Goal: Communication & Community: Answer question/provide support

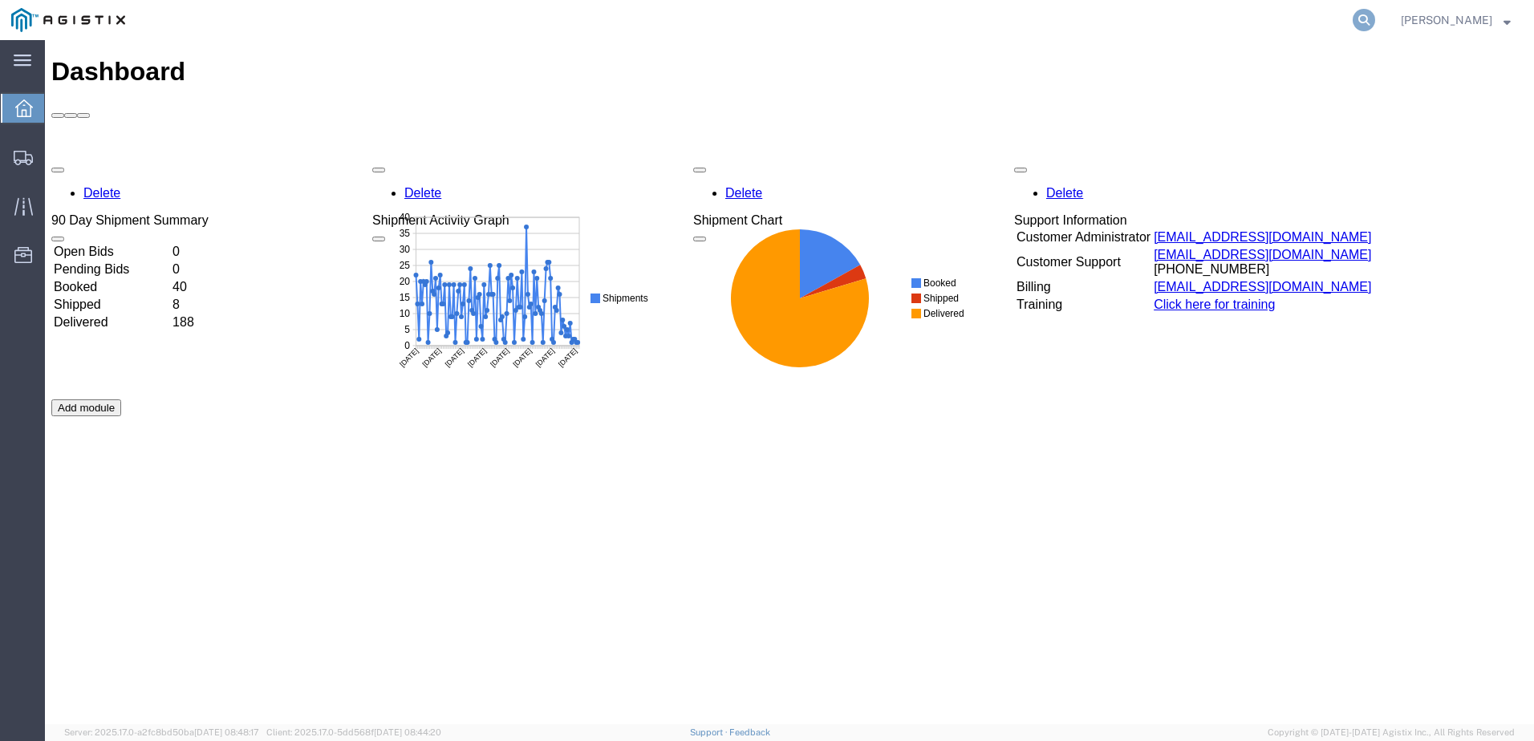
click at [1375, 19] on icon at bounding box center [1364, 20] width 22 height 22
click at [1068, 28] on input "search" at bounding box center [1109, 20] width 488 height 39
paste input "523676876"
type input "523676876"
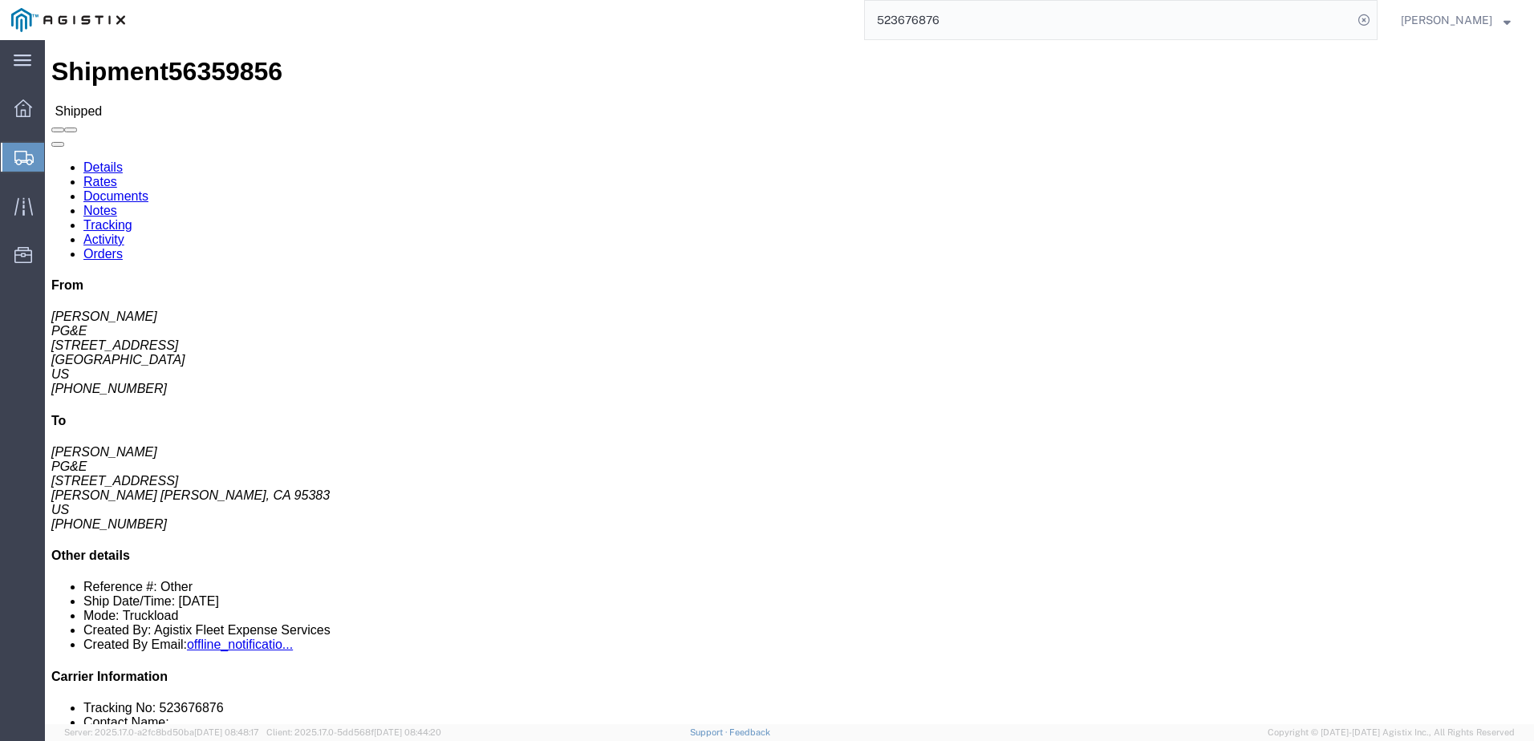
click span
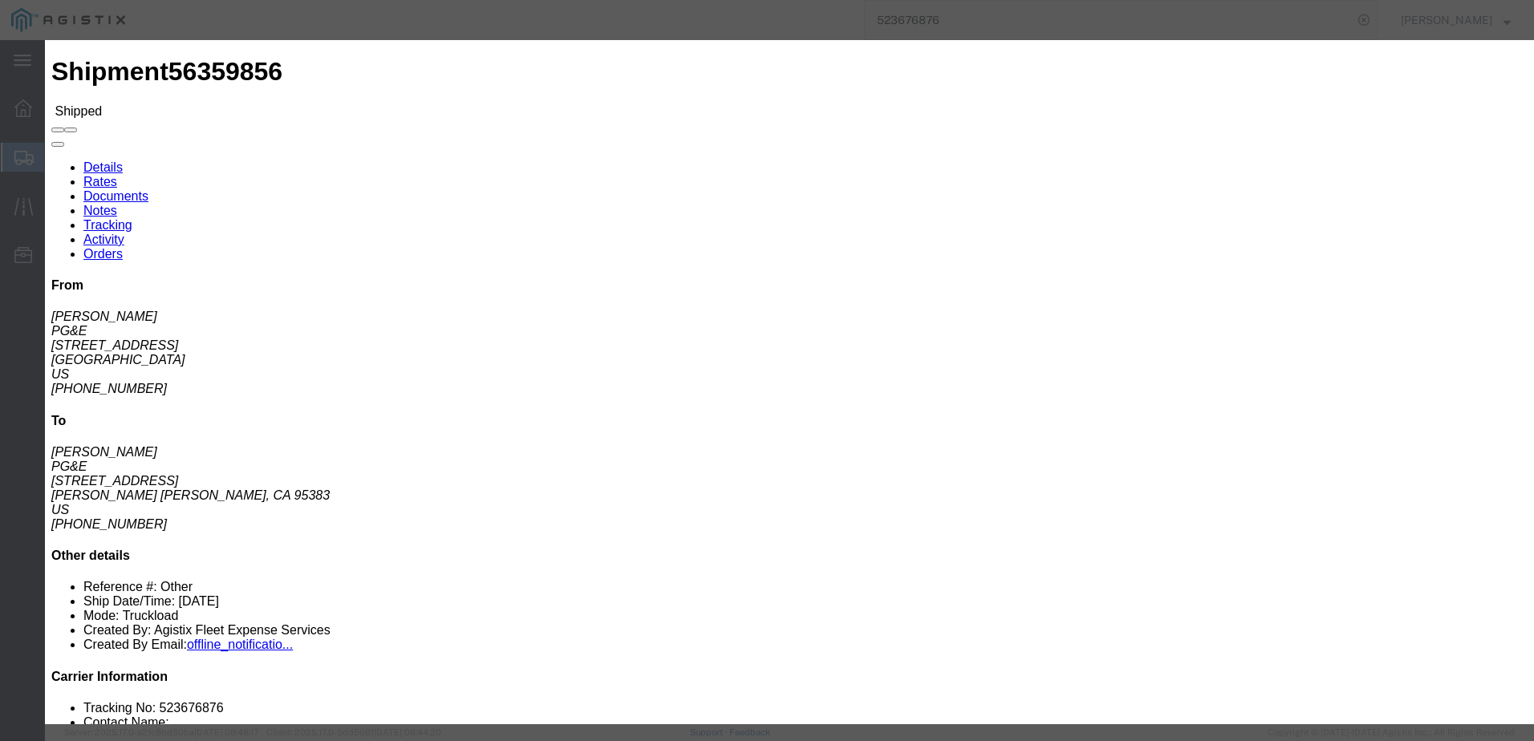
click input "text"
type input "[EMAIL_ADDRESS][DOMAIN_NAME]"
click label "PGE Fleet Bill Of Lading"
click input "PGE Fleet Bill Of Lading"
checkbox input "true"
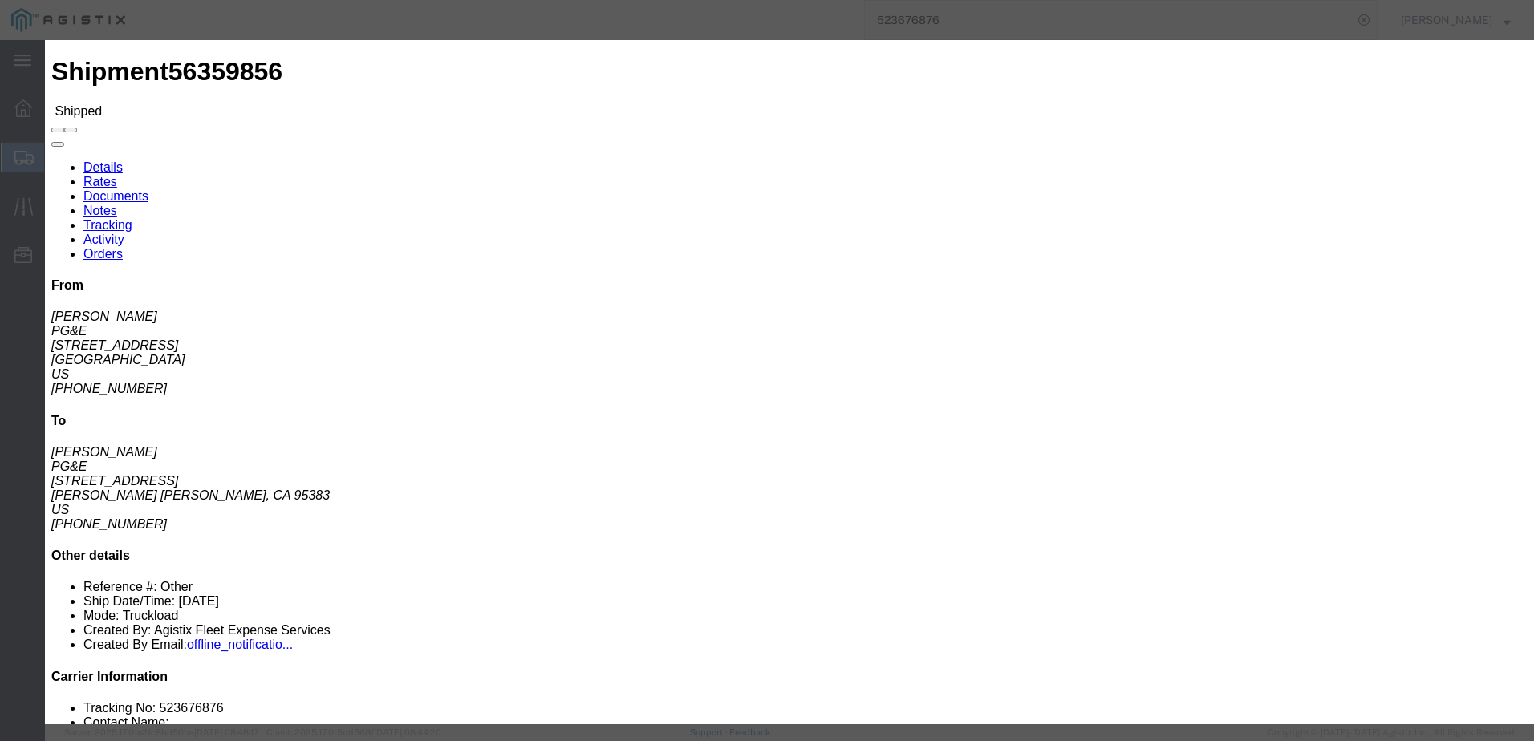
click button "Send"
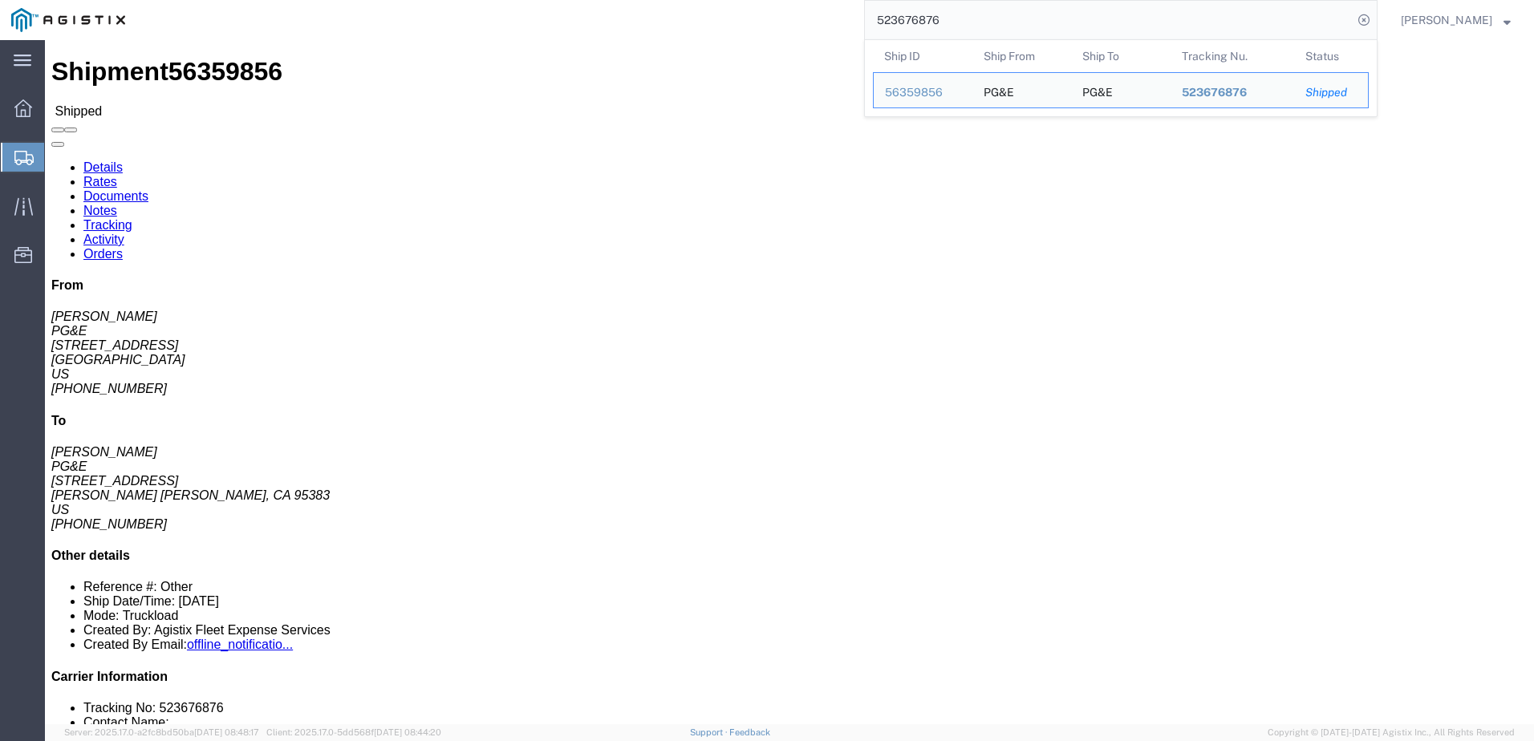
drag, startPoint x: 1008, startPoint y: 30, endPoint x: 882, endPoint y: 10, distance: 127.7
click at [872, 21] on div "523676876 Ship ID Ship From Ship To Tracking Nu. Status Ship ID 56359856 Ship F…" at bounding box center [756, 20] width 1241 height 40
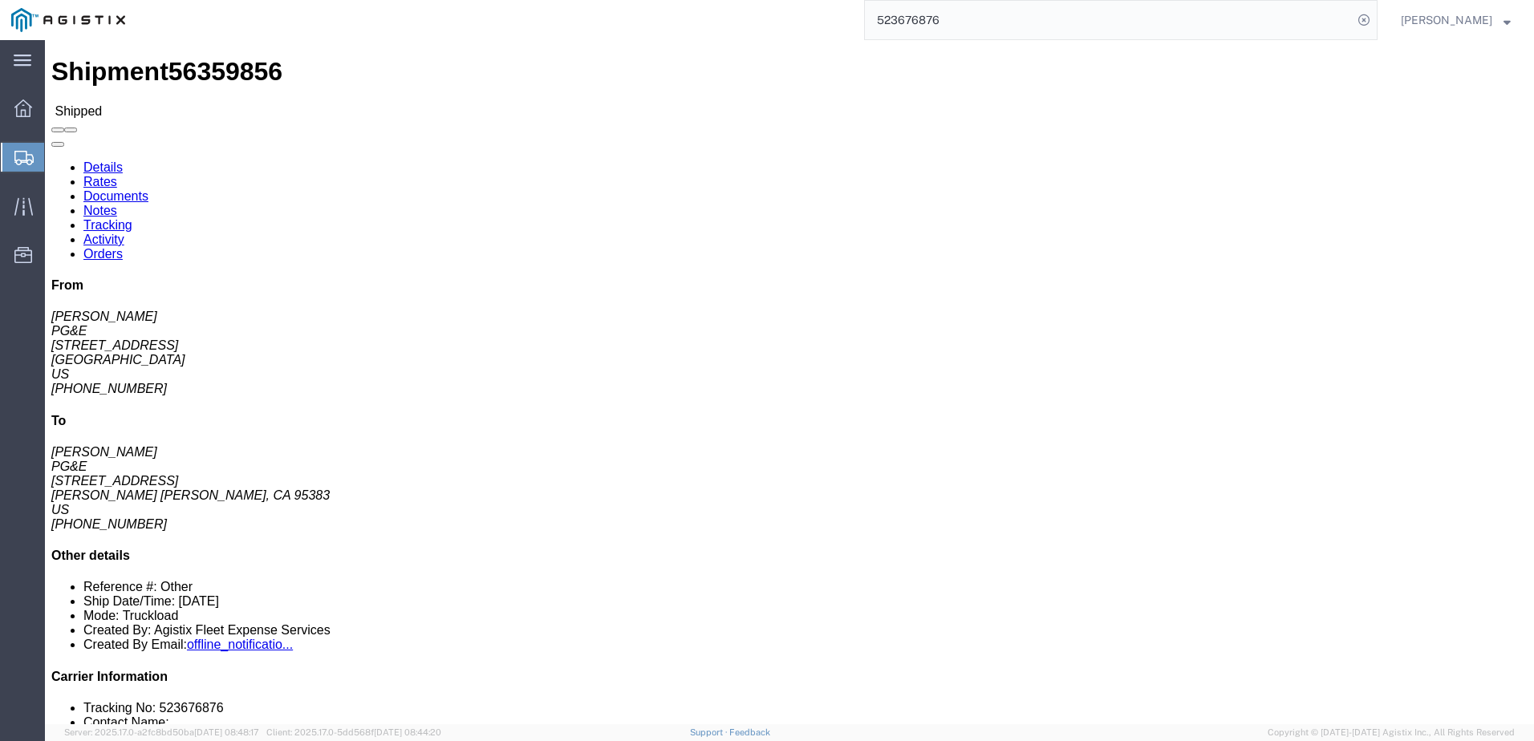
paste input "7200"
type input "523677200"
click span
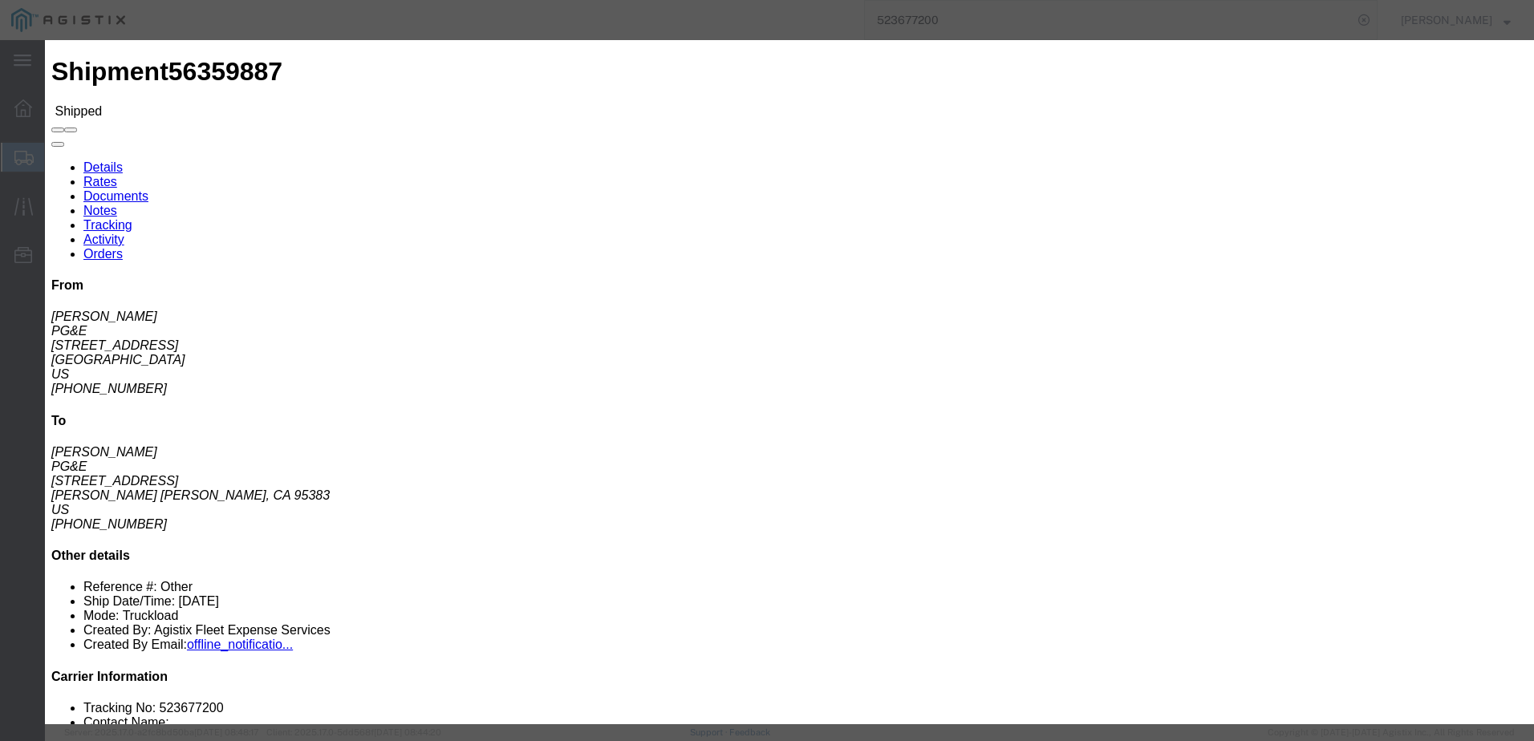
click input "text"
type input "[PERSON_NAME]"
drag, startPoint x: 575, startPoint y: 136, endPoint x: 519, endPoint y: 133, distance: 56.3
paste input "[PERSON_NAME] <[EMAIL_ADDRESS][DOMAIN_NAME]>"
type input "[PERSON_NAME] <[EMAIL_ADDRESS][DOMAIN_NAME]>"
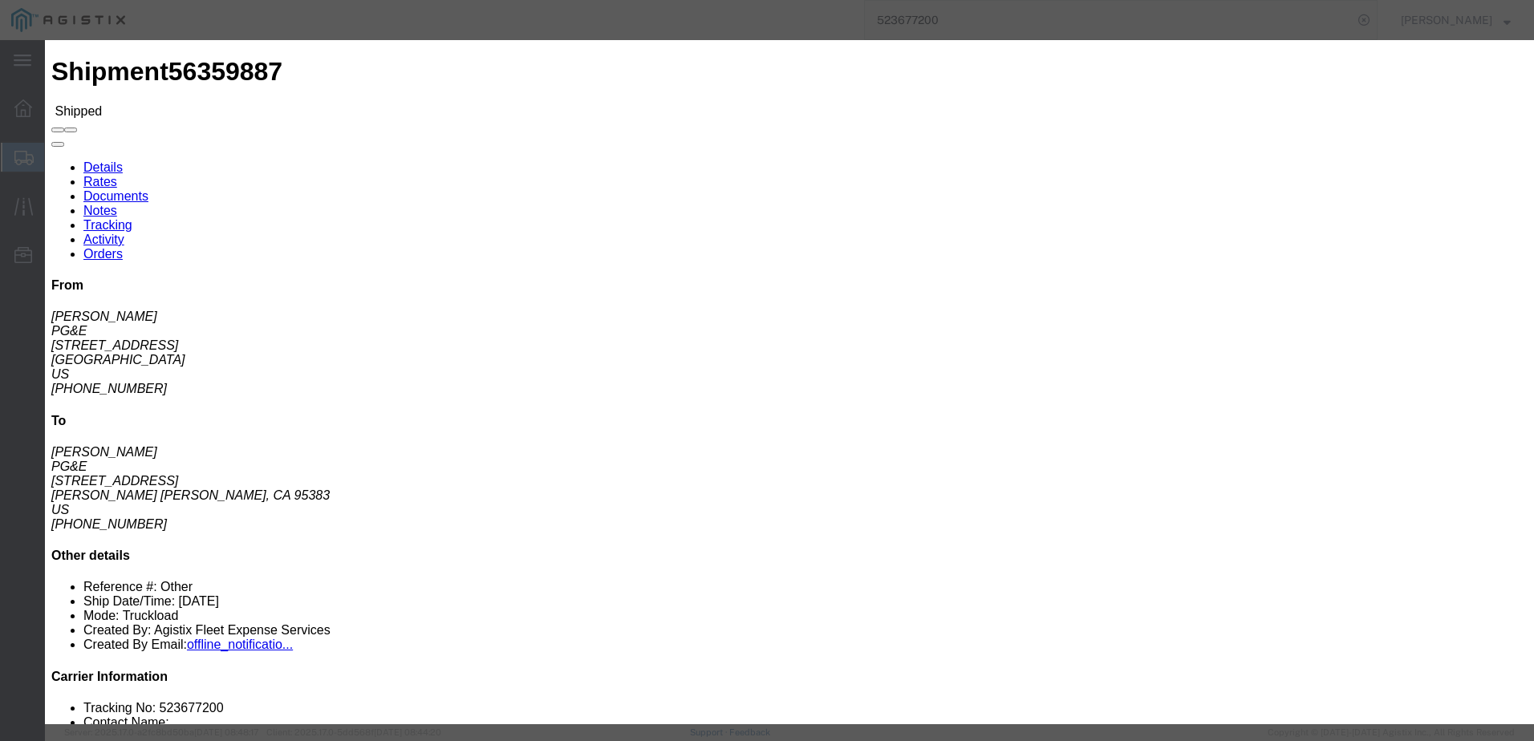
type input "Enter Email Address"
drag, startPoint x: 604, startPoint y: 136, endPoint x: 545, endPoint y: 135, distance: 59.4
paste input "[PERSON_NAME] <[EMAIL_ADDRESS][DOMAIN_NAME]>"
type input "[EMAIL_ADDRESS][DOMAIN_NAME]"
type input "Enter Email Address"
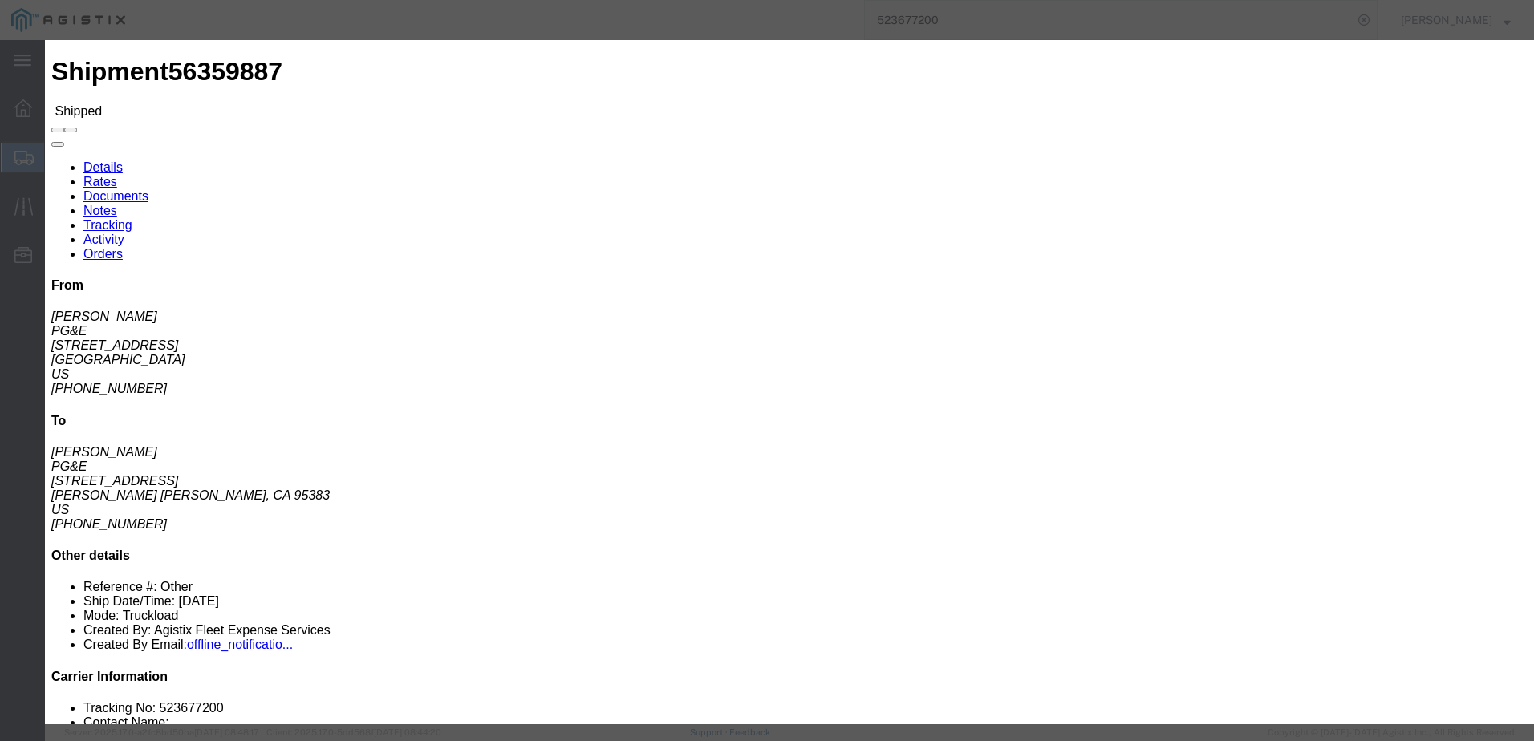
click ul "Enter Email Address"
type input "Enter Email Address"
click input "text"
type input "Enter Email Address"
paste input "[PERSON_NAME] <[EMAIL_ADDRESS][DOMAIN_NAME]>"
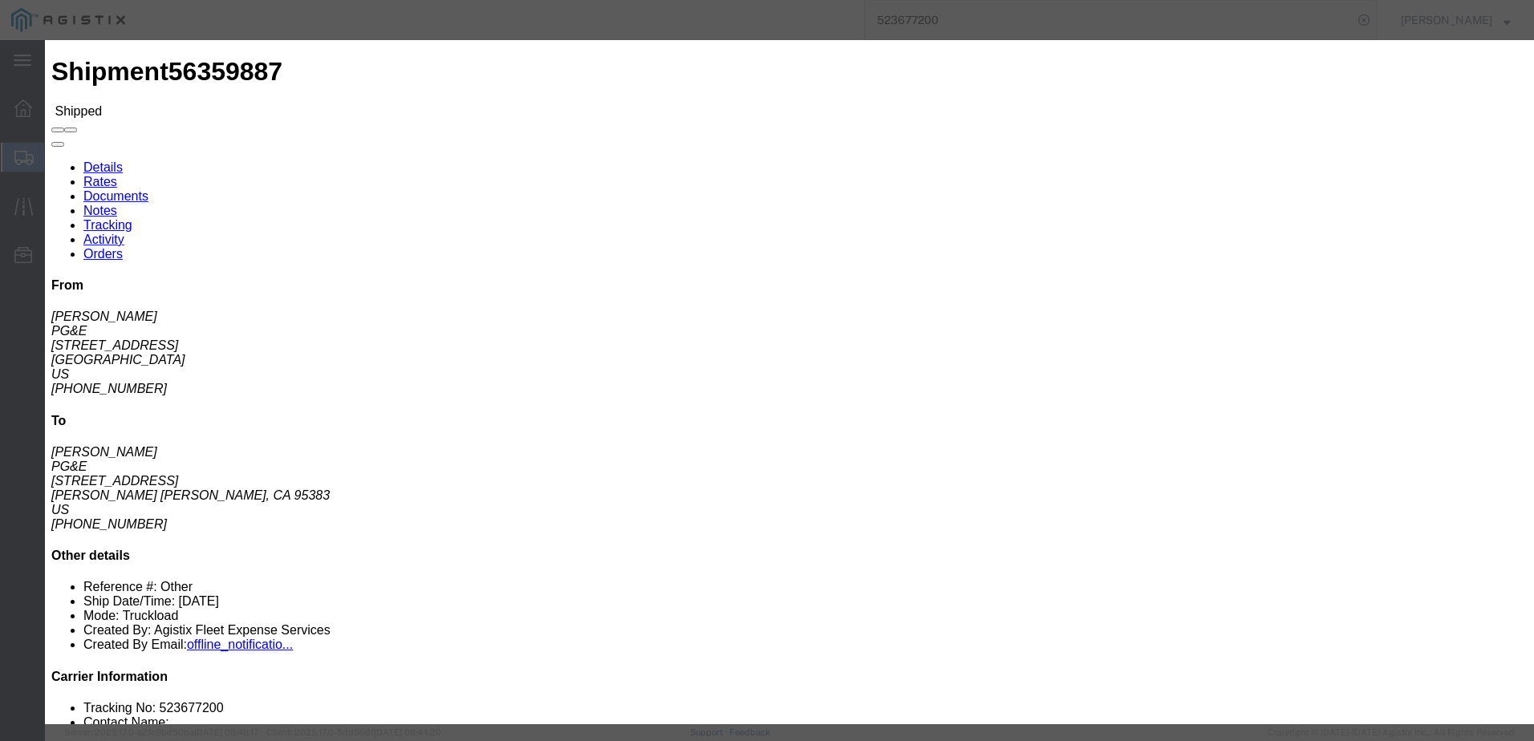
type input "[EMAIL_ADDRESS][DOMAIN_NAME]"
click input "PGE Fleet Bill Of Lading"
checkbox input "true"
click button "Send"
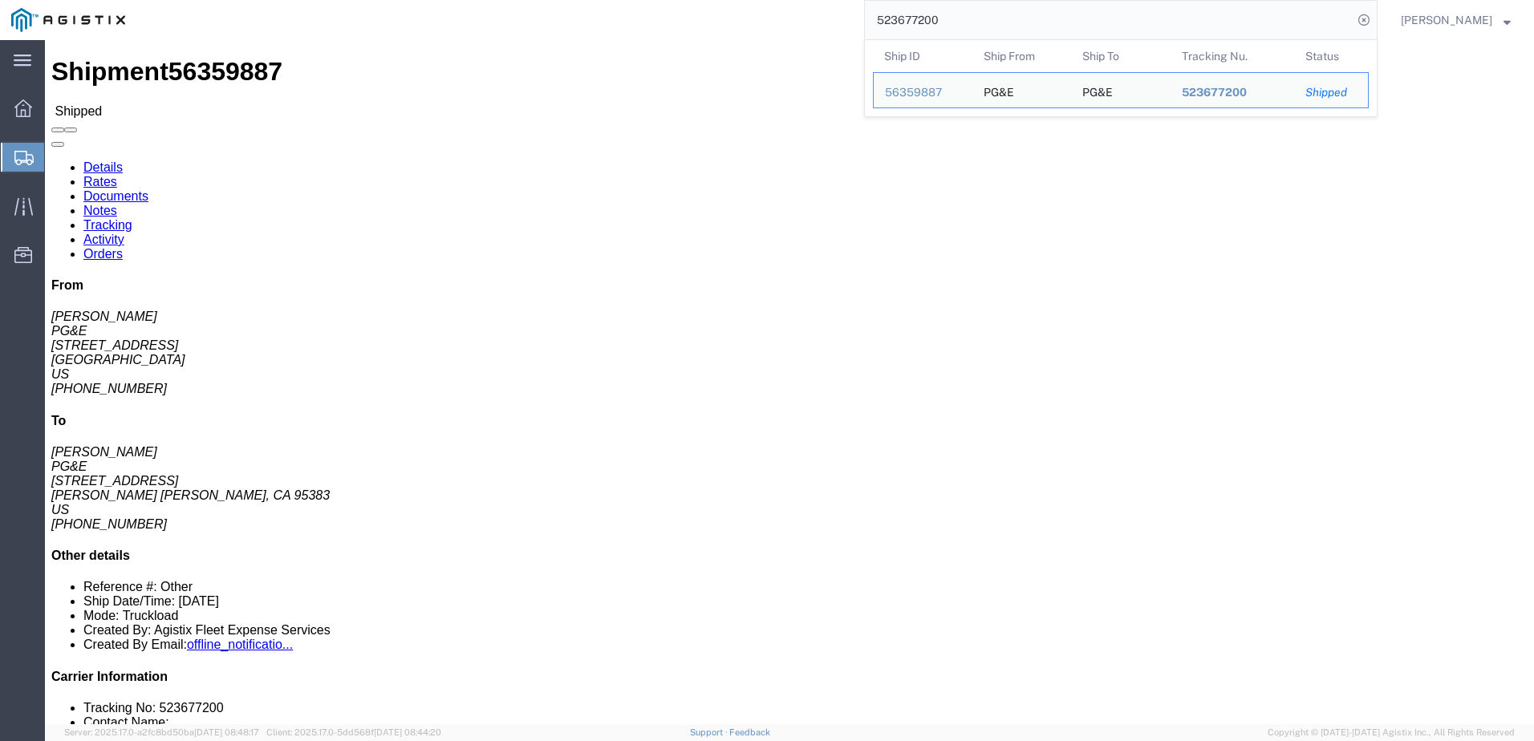
drag, startPoint x: 1021, startPoint y: 16, endPoint x: 876, endPoint y: 17, distance: 145.2
click at [876, 17] on div "523677200 Ship ID Ship From Ship To Tracking Nu. Status Ship ID 56359887 Ship F…" at bounding box center [756, 20] width 1241 height 40
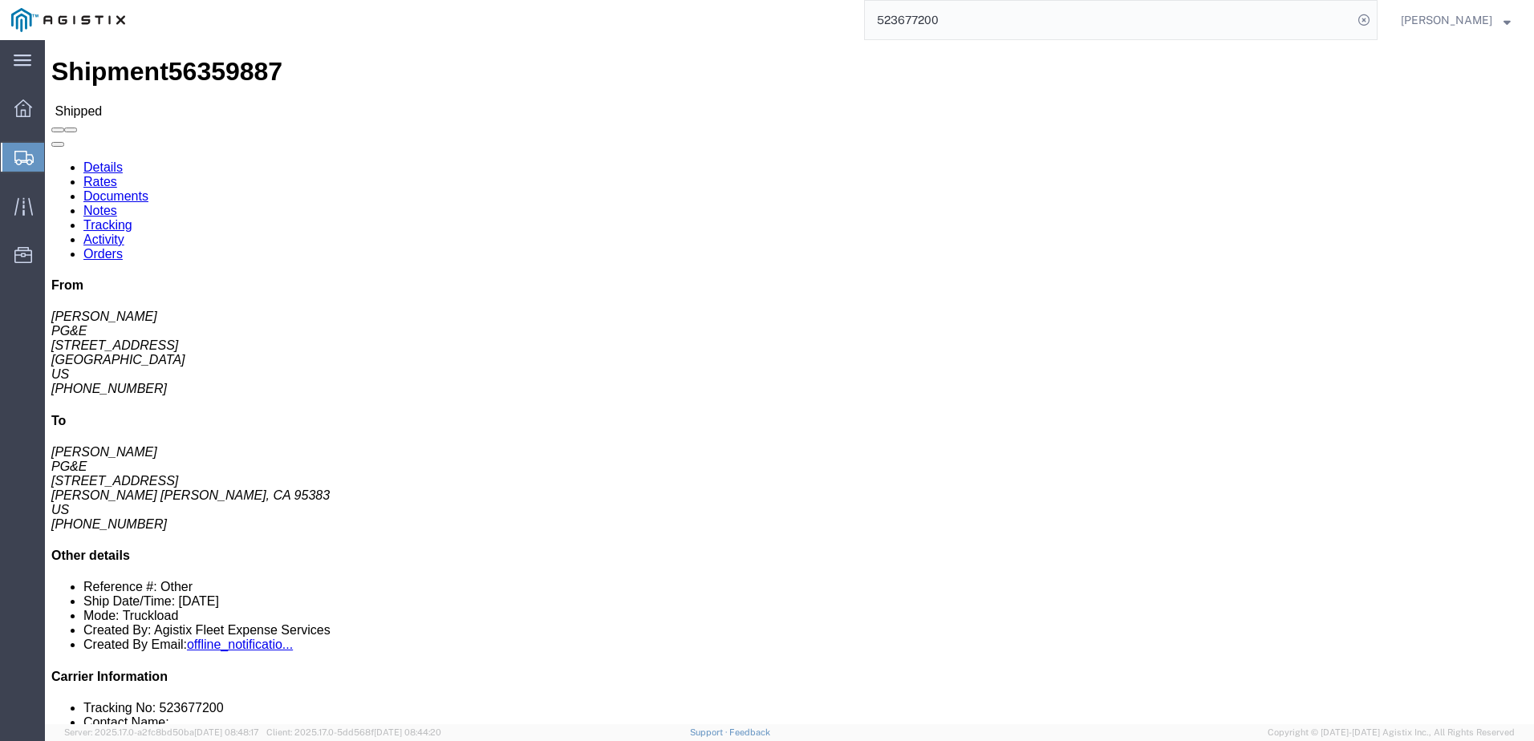
paste input "4432189"
type input "524432189"
click span
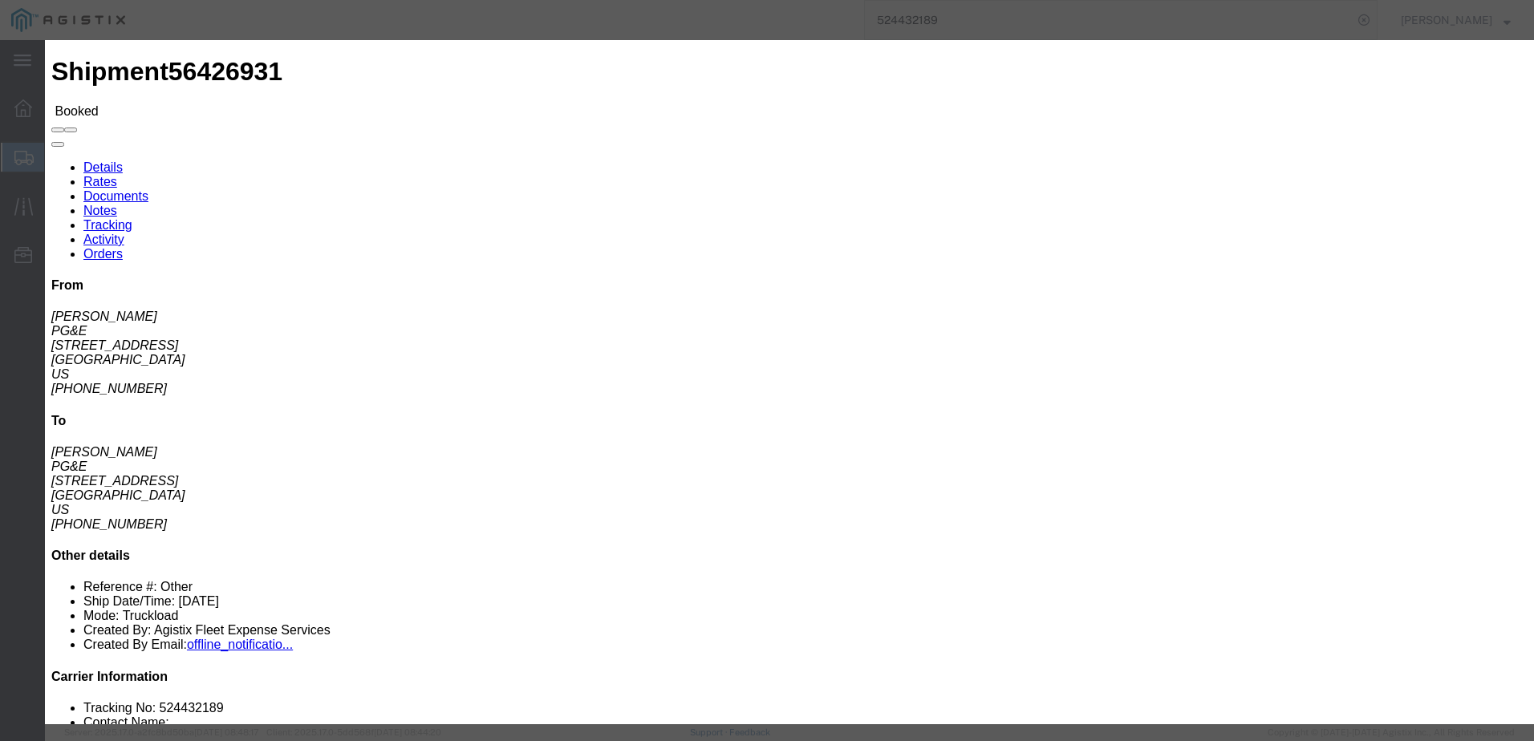
click input "text"
type input "[EMAIL_ADDRESS][DOMAIN_NAME]"
click input "PGE Fleet Bill Of Lading"
checkbox input "true"
drag, startPoint x: 971, startPoint y: 431, endPoint x: 1006, endPoint y: 462, distance: 47.2
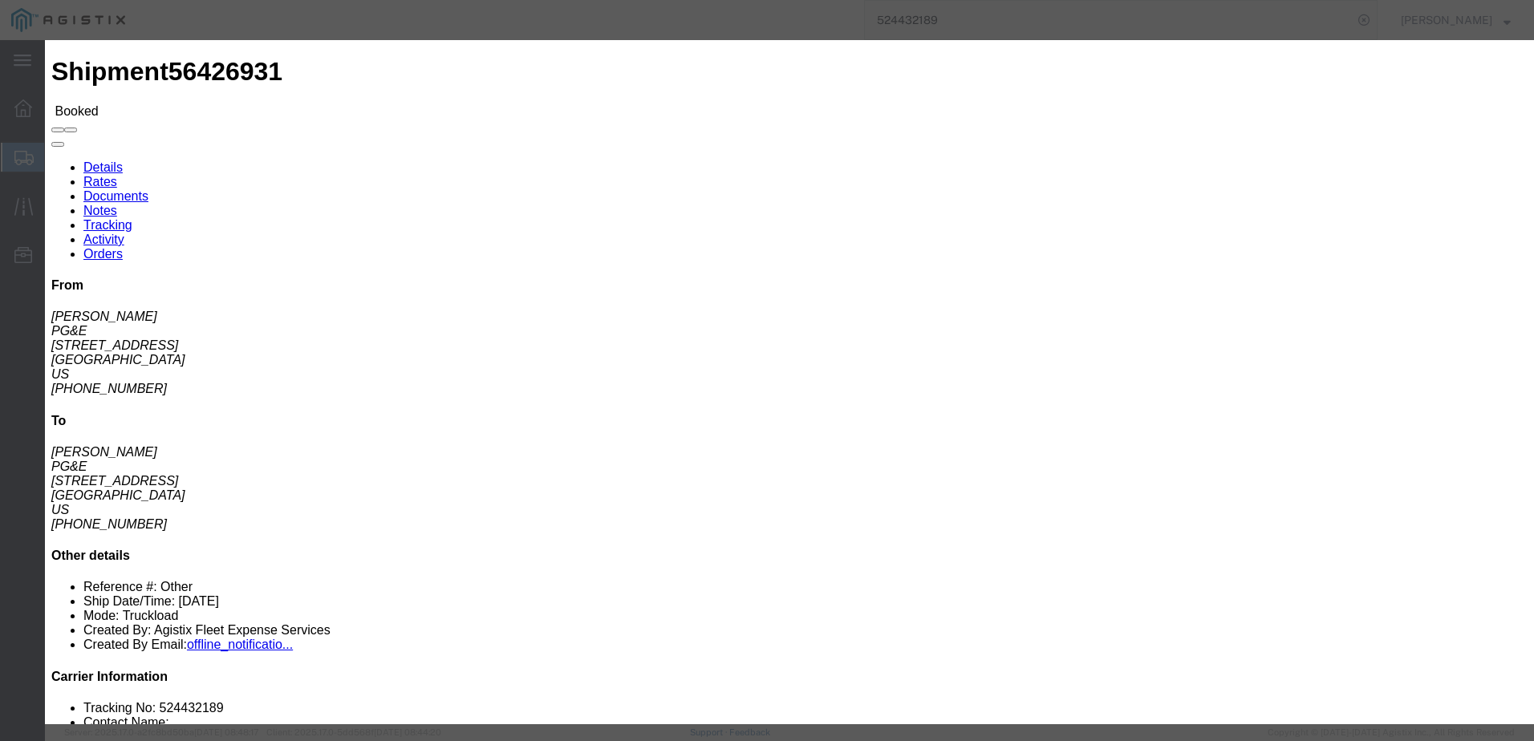
click button "Send"
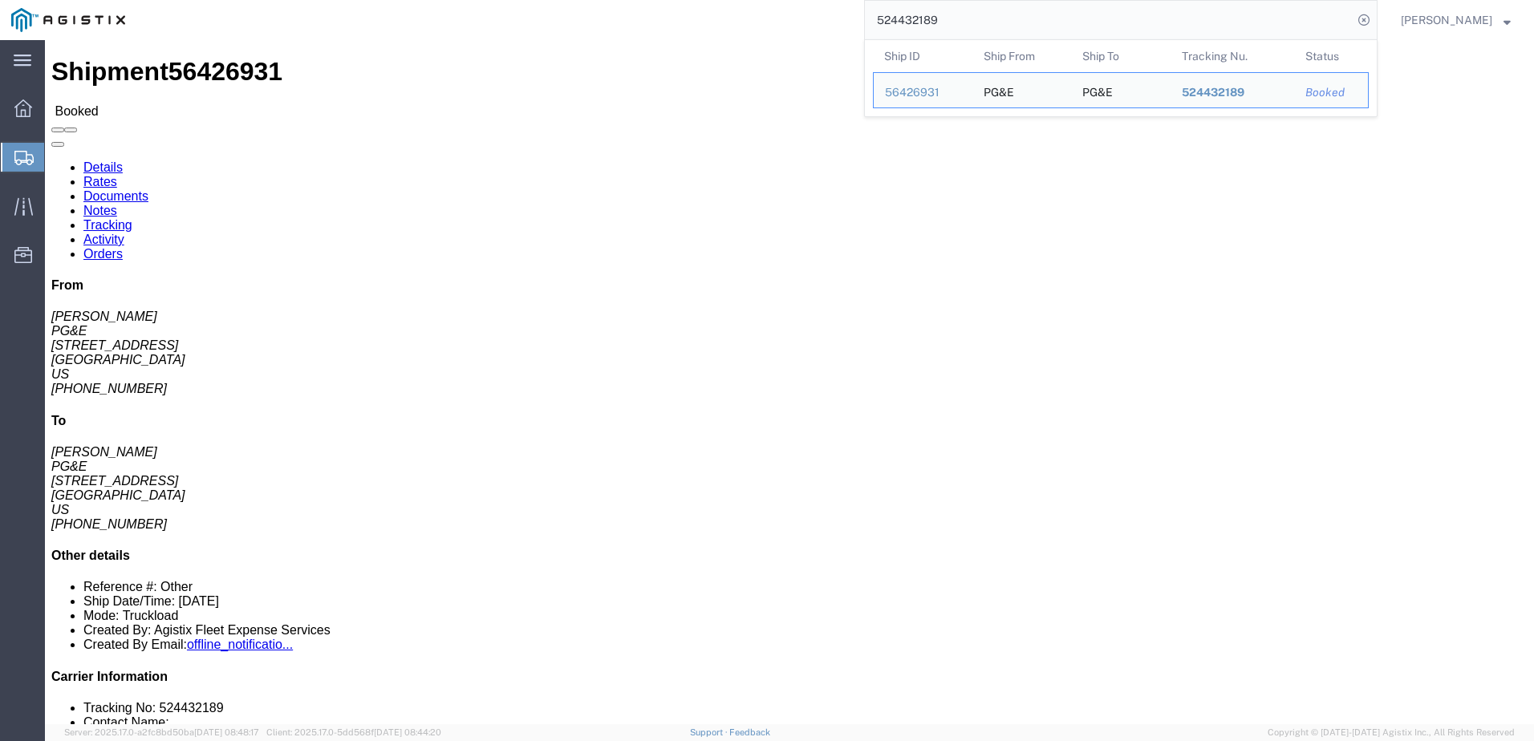
drag, startPoint x: 996, startPoint y: 19, endPoint x: 880, endPoint y: 23, distance: 115.6
click at [880, 23] on div "524432189 Ship ID Ship From Ship To Tracking Nu. Status Ship ID 56426931 Ship F…" at bounding box center [756, 20] width 1241 height 40
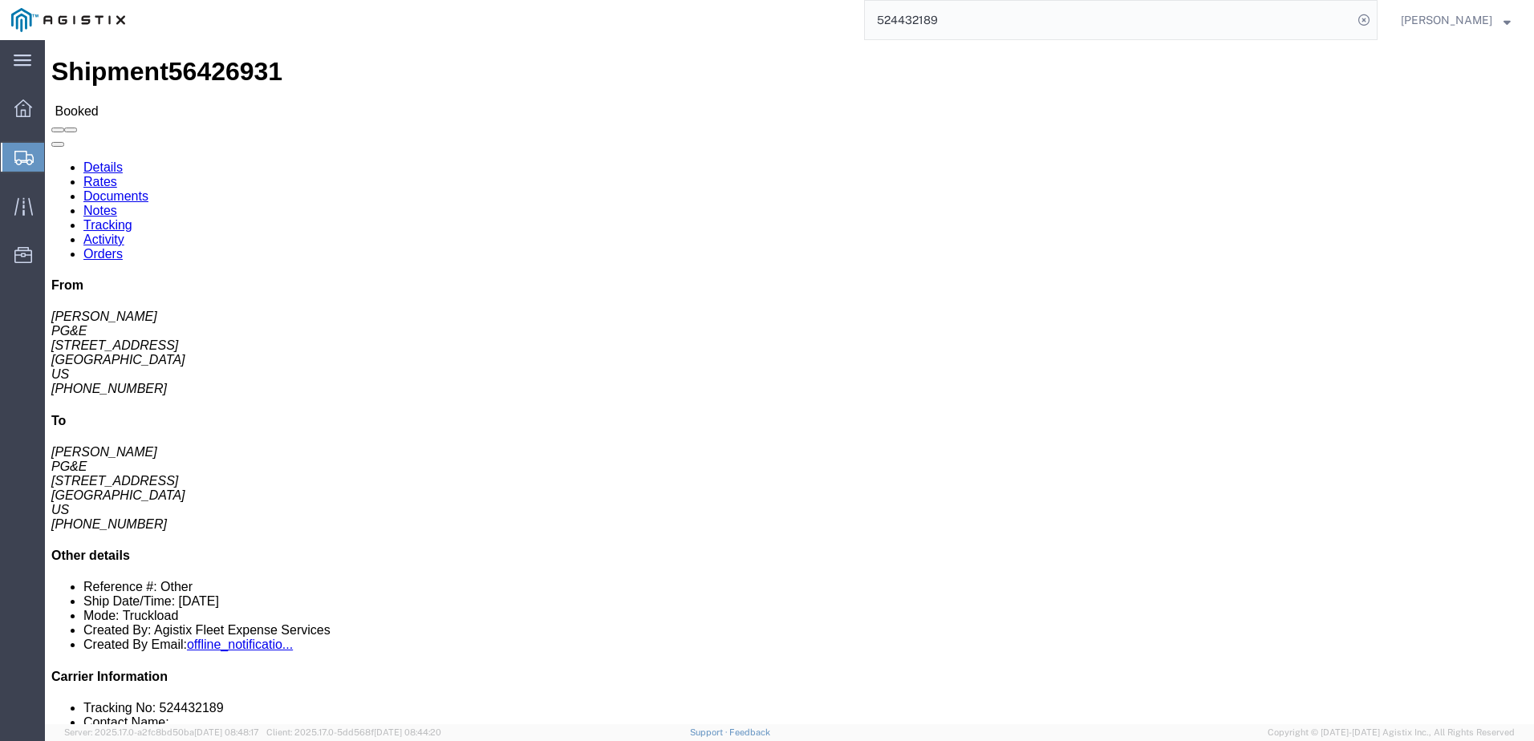
paste input "772500"
type input "524772500"
click span
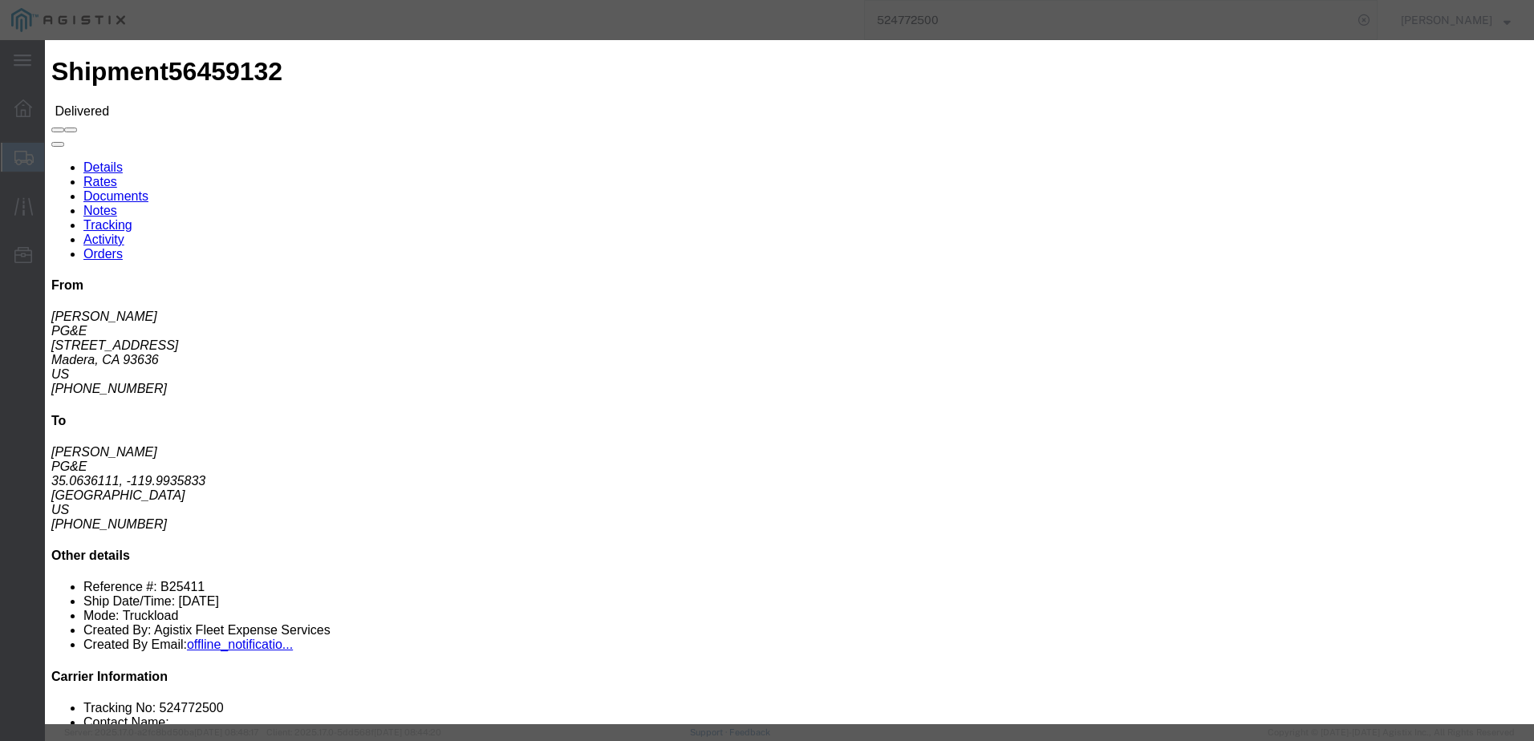
click input "text"
type input "[EMAIL_ADDRESS][DOMAIN_NAME]"
click input "PGE Fleet Bill Of Lading"
checkbox input "true"
click input "Send a copy to my email."
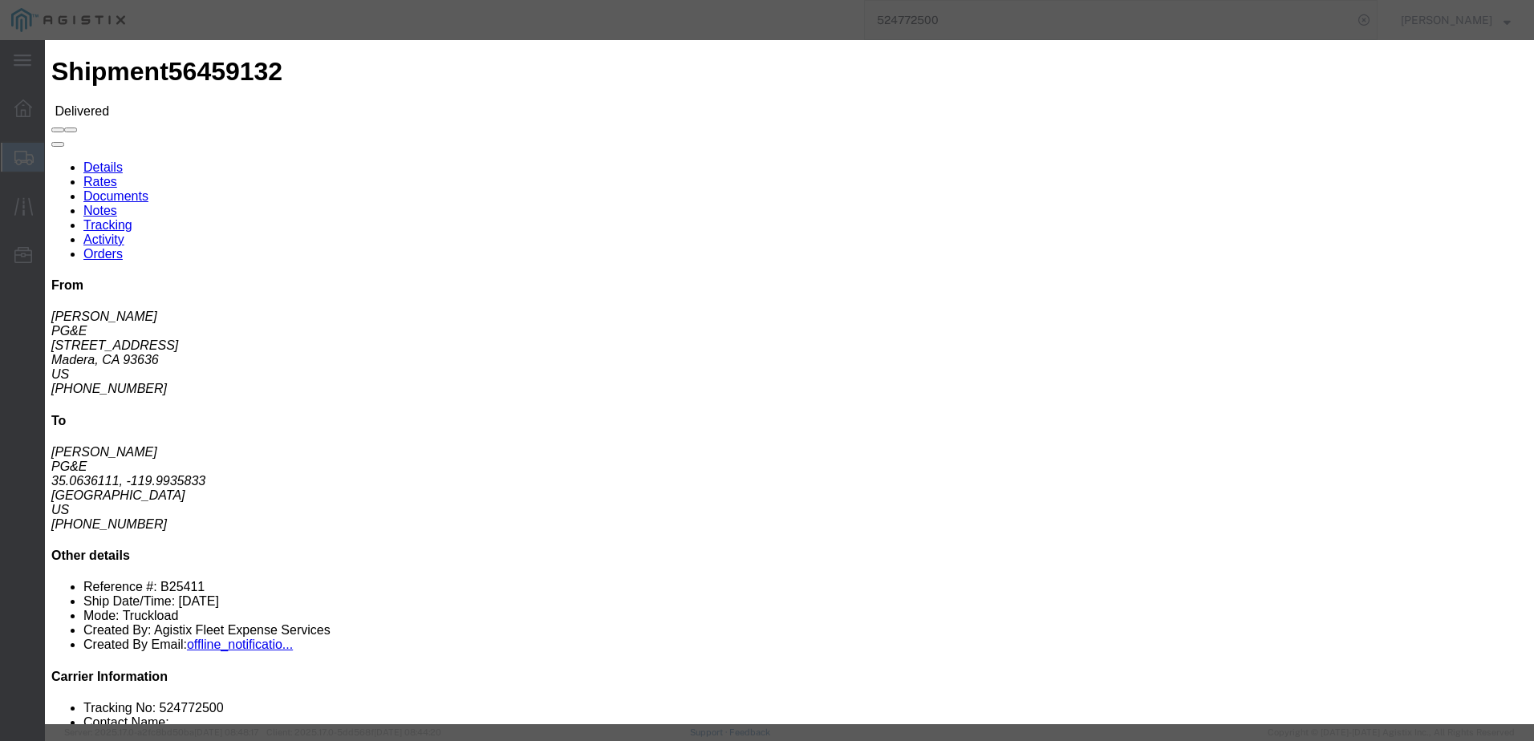
checkbox input "true"
click textarea
type textarea "Please do the [PERSON_NAME] on this one"
click button "Send"
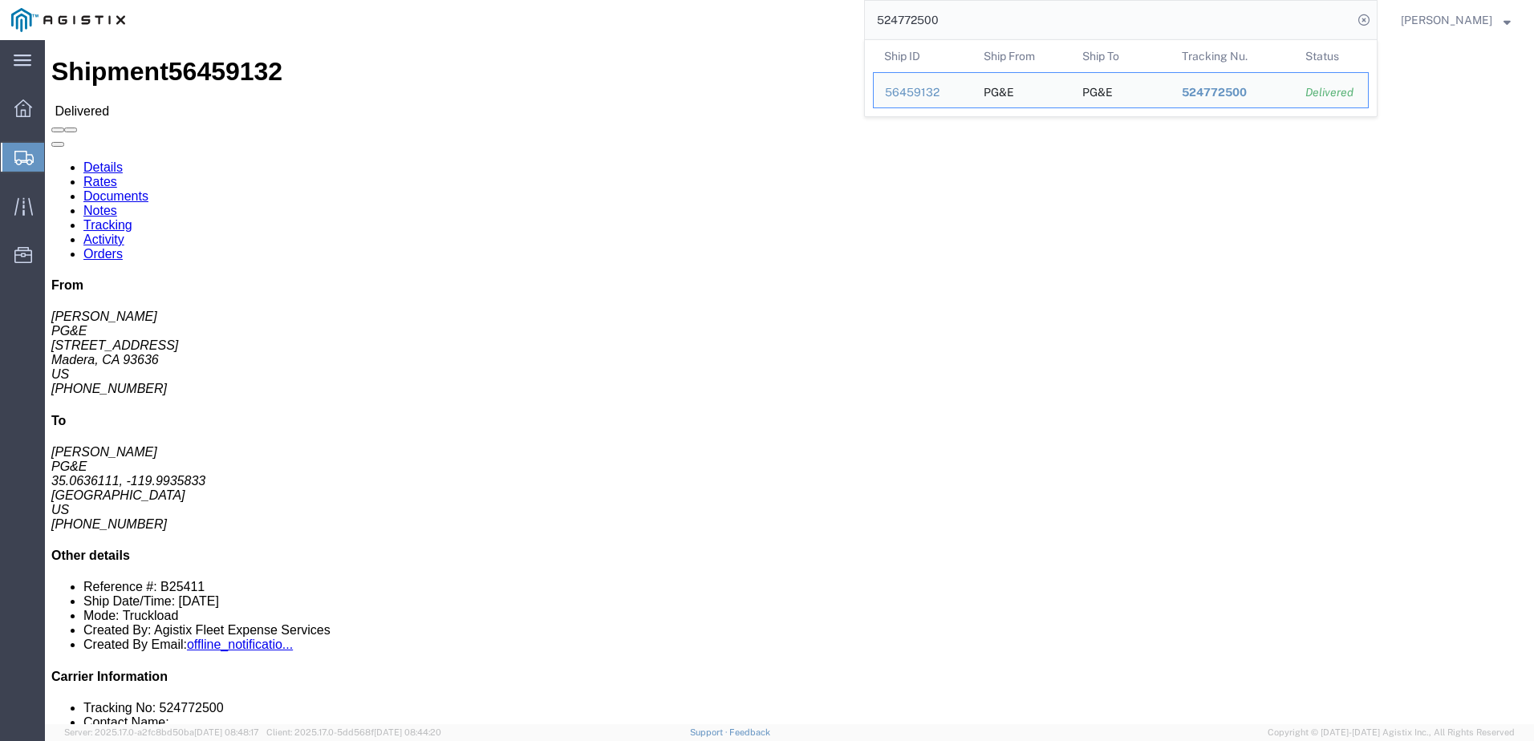
drag, startPoint x: 1025, startPoint y: 25, endPoint x: 883, endPoint y: 30, distance: 141.3
click at [883, 30] on div "524772500 Ship ID Ship From Ship To Tracking Nu. Status Ship ID 56459132 Ship F…" at bounding box center [756, 20] width 1241 height 40
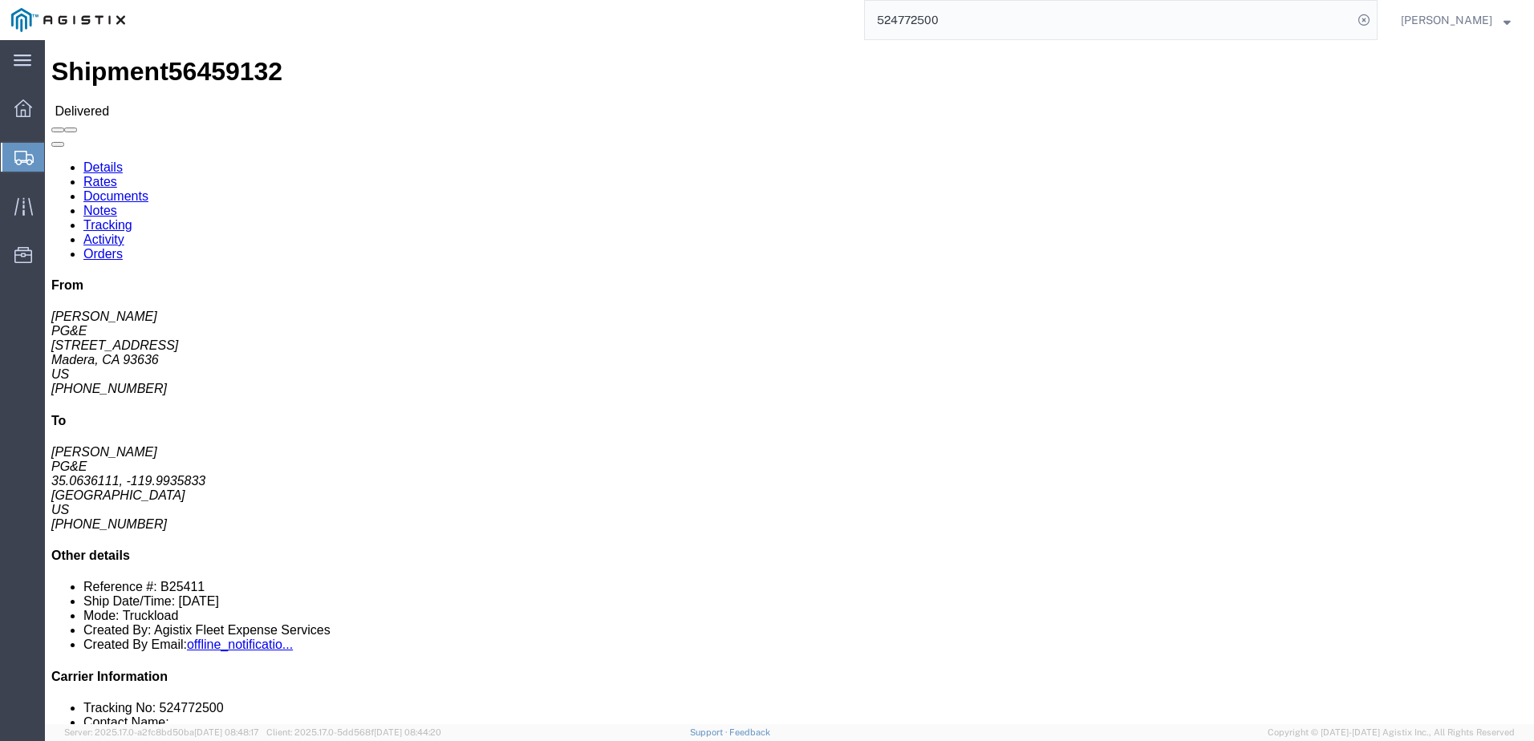
paste input "867037"
type input "524867037"
click span
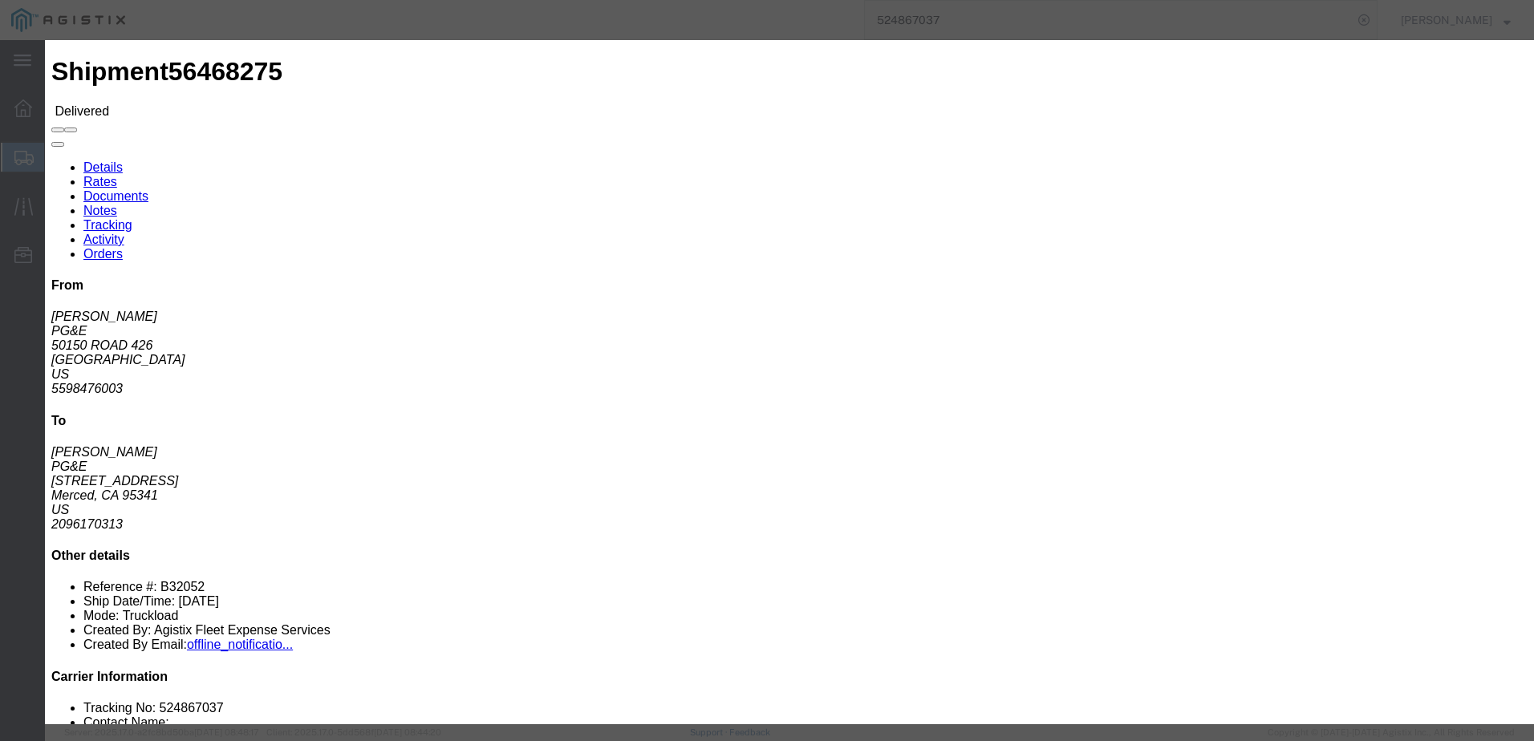
click input "text"
type input "[EMAIL_ADDRESS][DOMAIN_NAME]"
click input "Send a copy to my email."
checkbox input "true"
click input "PGE Fleet Bill Of Lading"
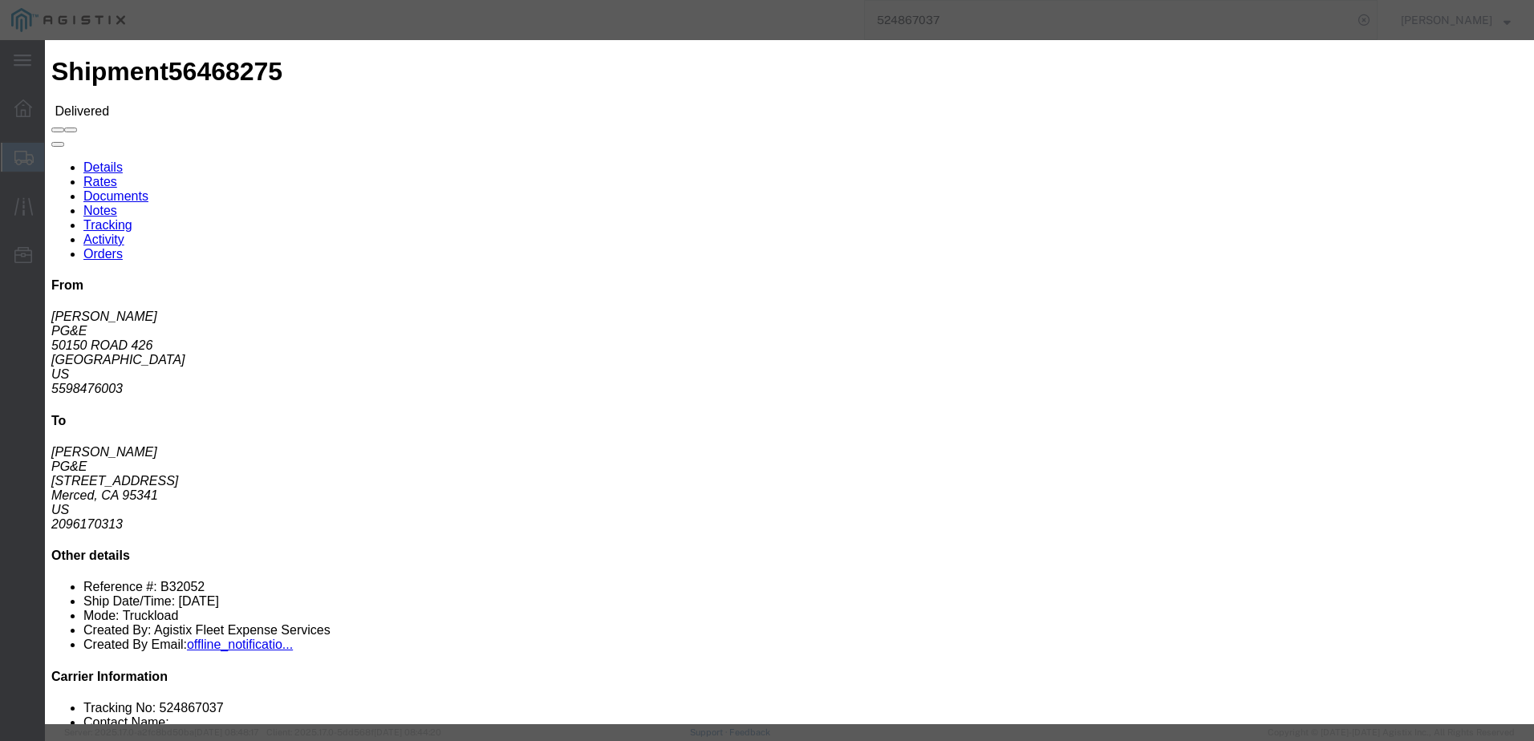
checkbox input "true"
click textarea
type textarea "Please do the [PERSON_NAME] for this one"
click button "Send"
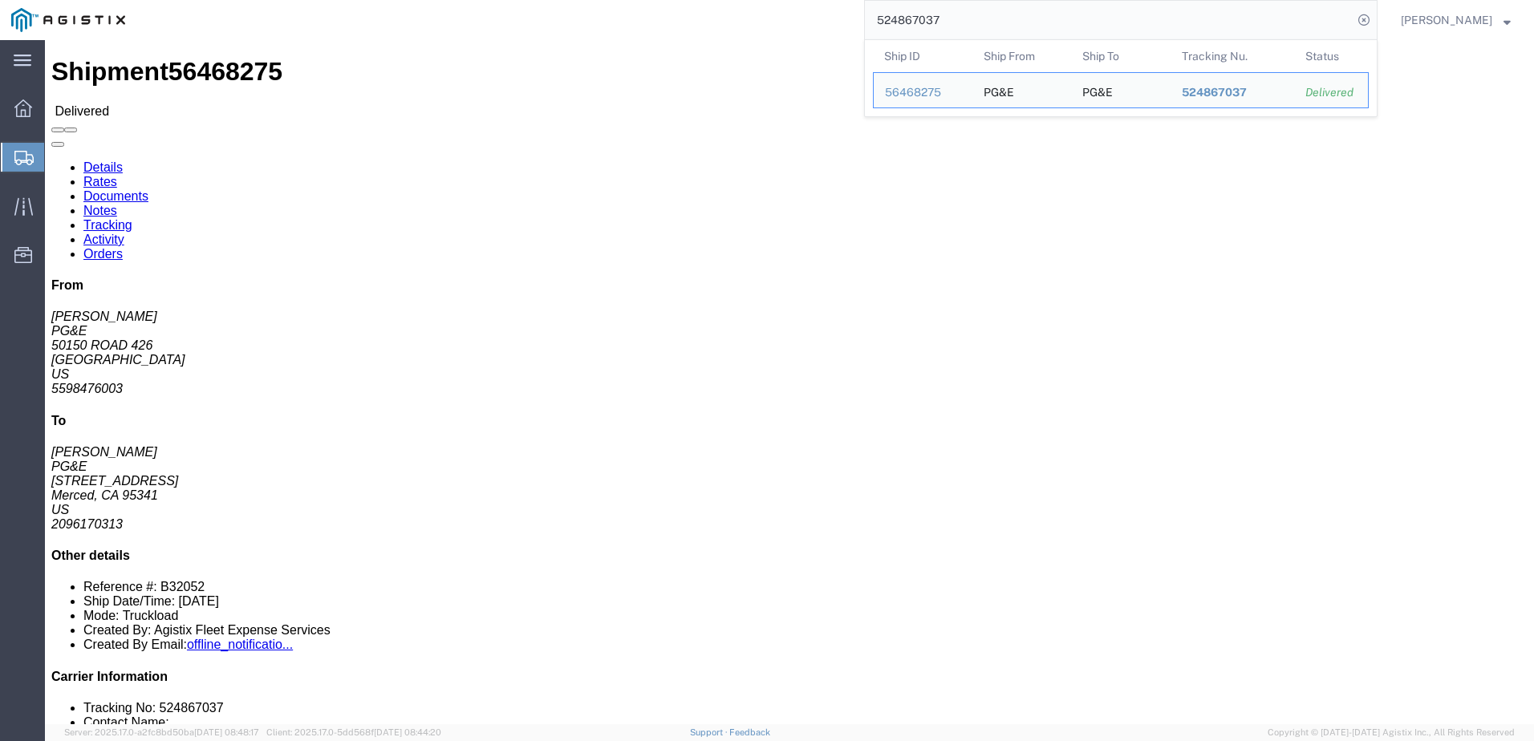
drag, startPoint x: 985, startPoint y: 22, endPoint x: 903, endPoint y: 20, distance: 82.7
click at [903, 20] on input "524867037" at bounding box center [1109, 20] width 488 height 39
paste input "5088666"
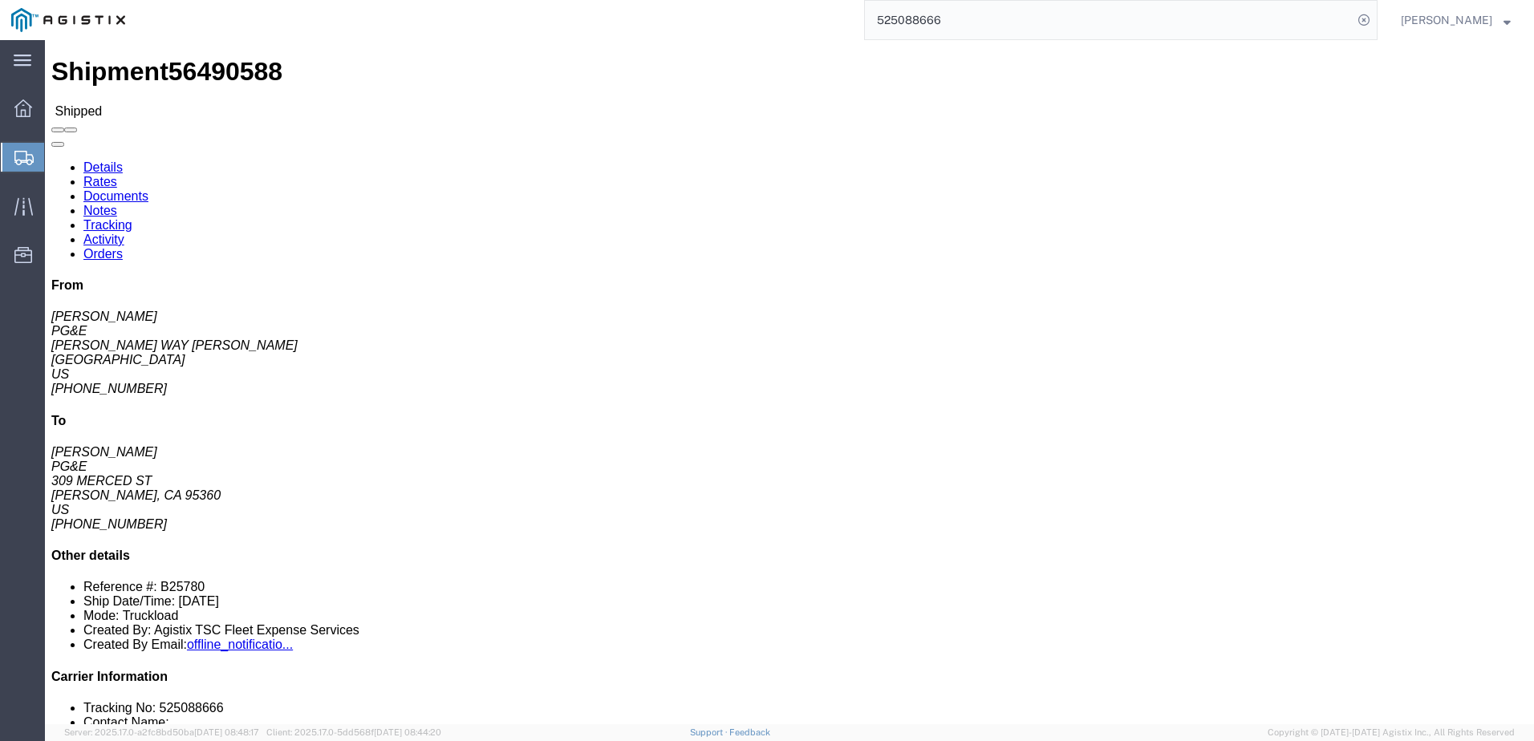
click span
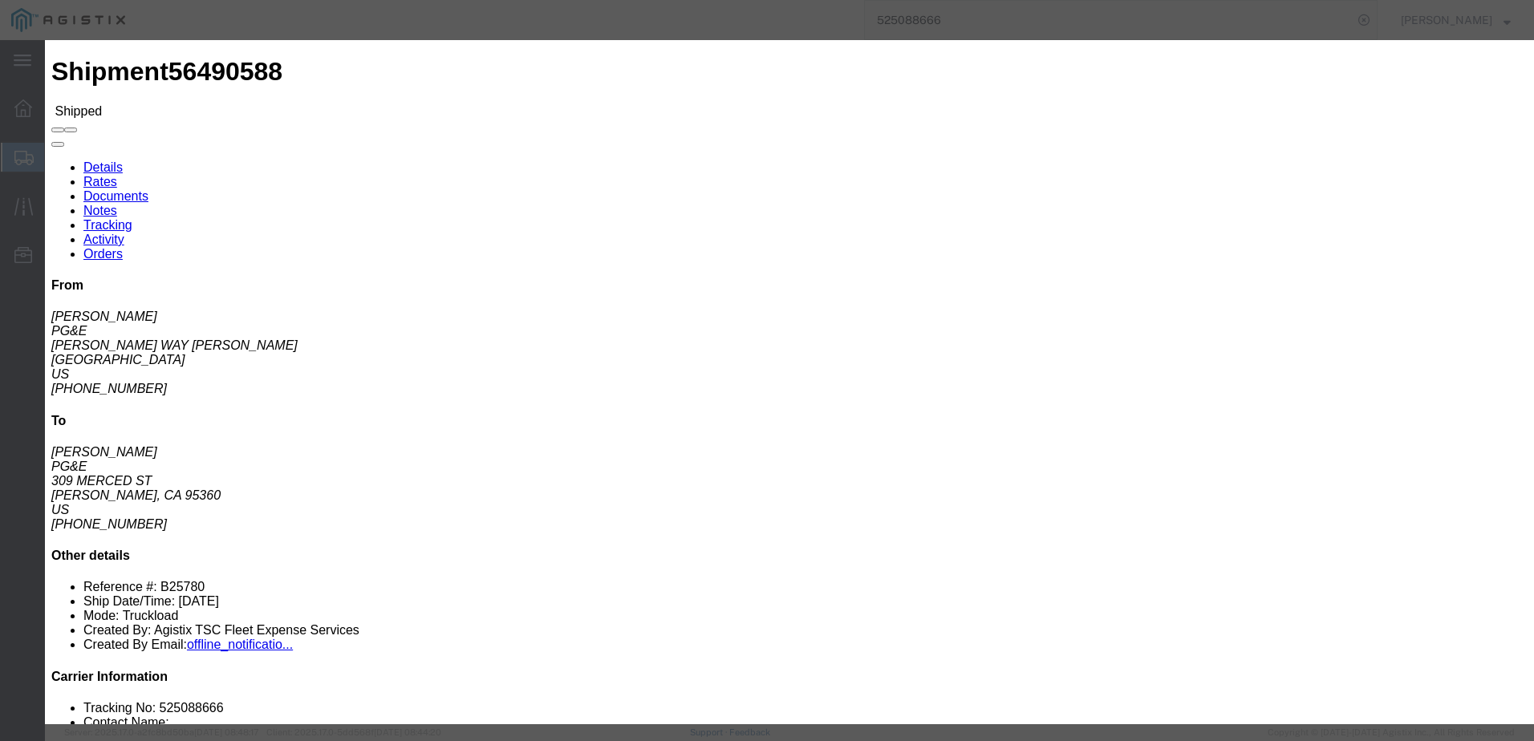
click icon "button"
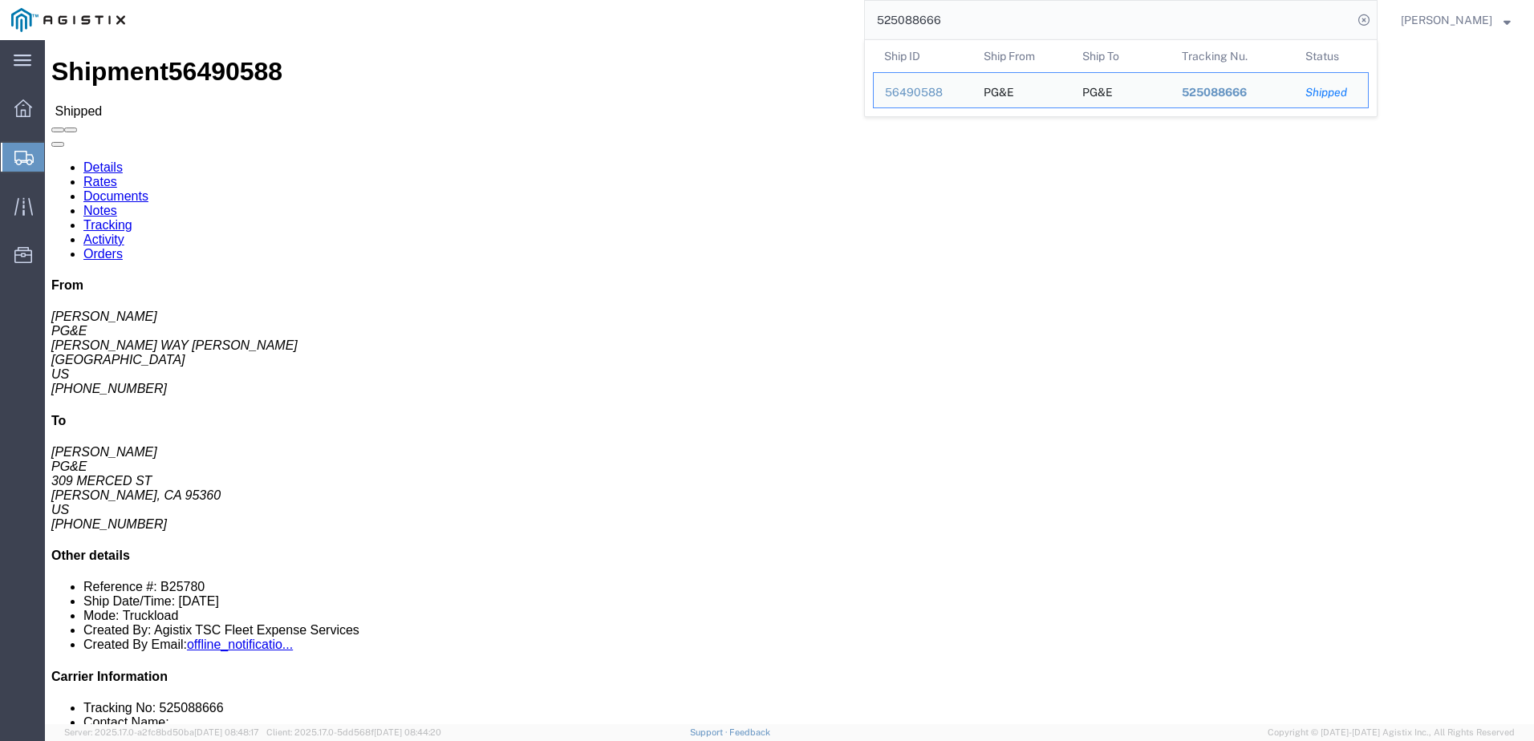
drag, startPoint x: 1054, startPoint y: 32, endPoint x: 858, endPoint y: 13, distance: 196.7
click at [858, 13] on div "525088666 Ship ID Ship From Ship To Tracking Nu. Status Ship ID 56490588 Ship F…" at bounding box center [756, 20] width 1241 height 40
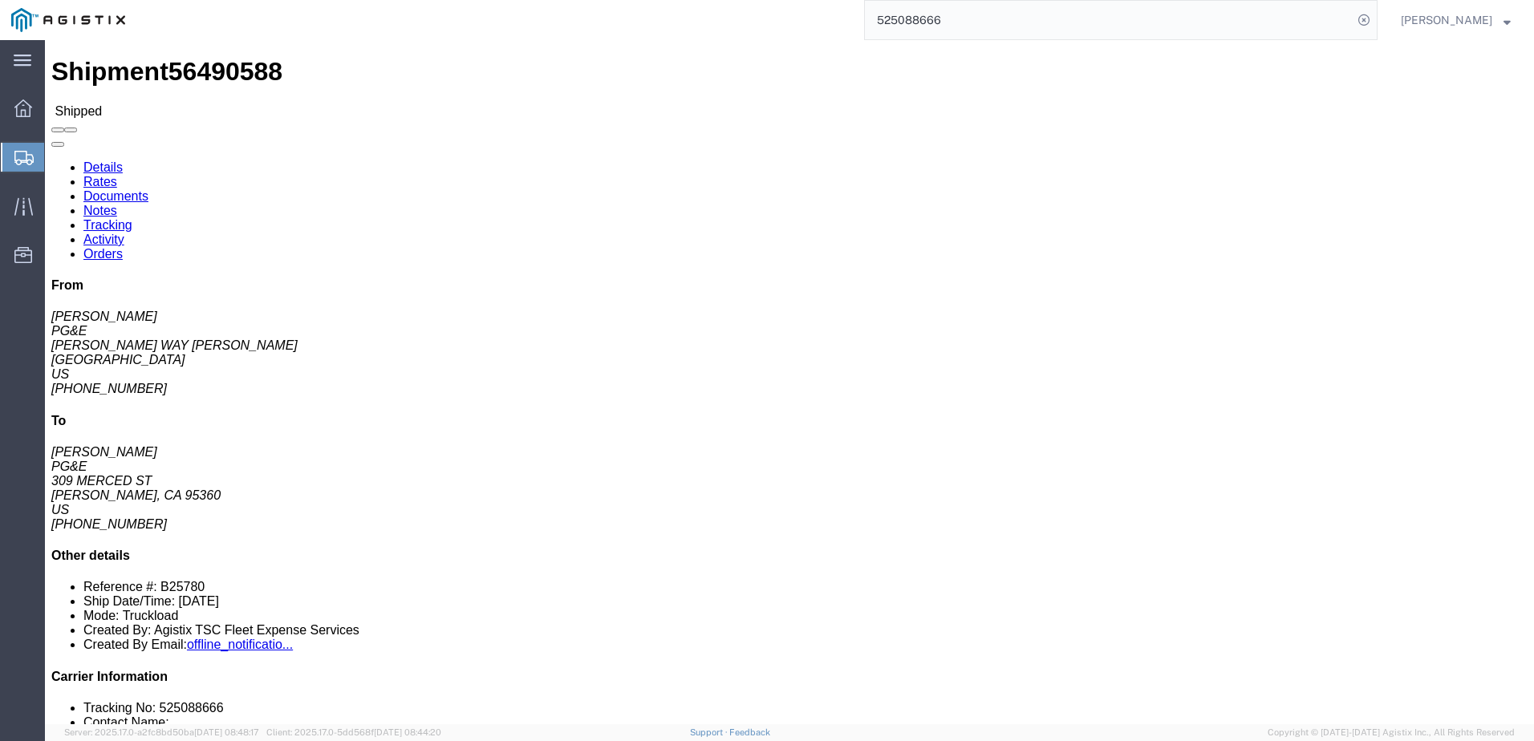
paste input "29959"
type input "525299596"
click span
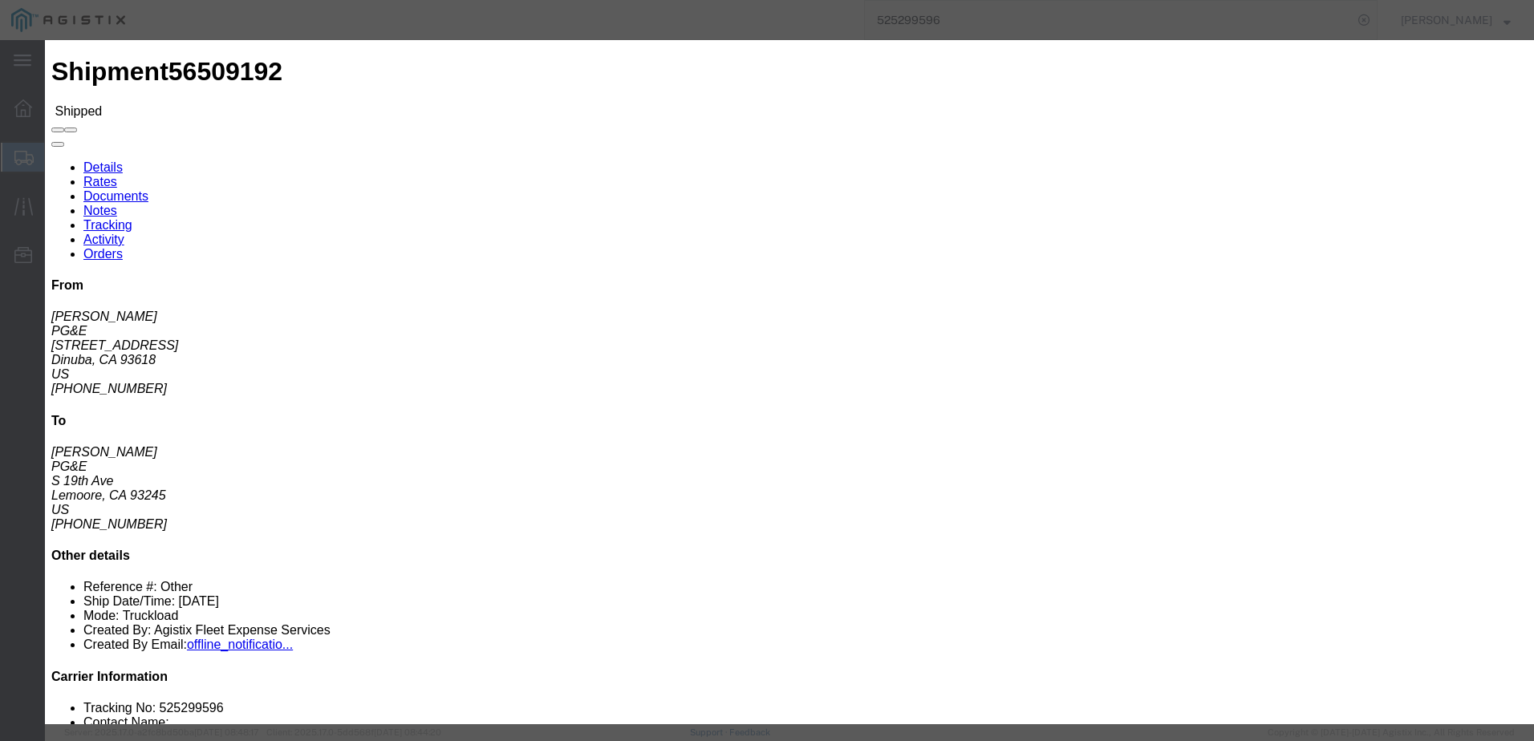
click input "text"
type input "[EMAIL_ADDRESS][DOMAIN_NAME]"
click input "PGE Fleet Bill Of Lading"
checkbox input "true"
click button "Send"
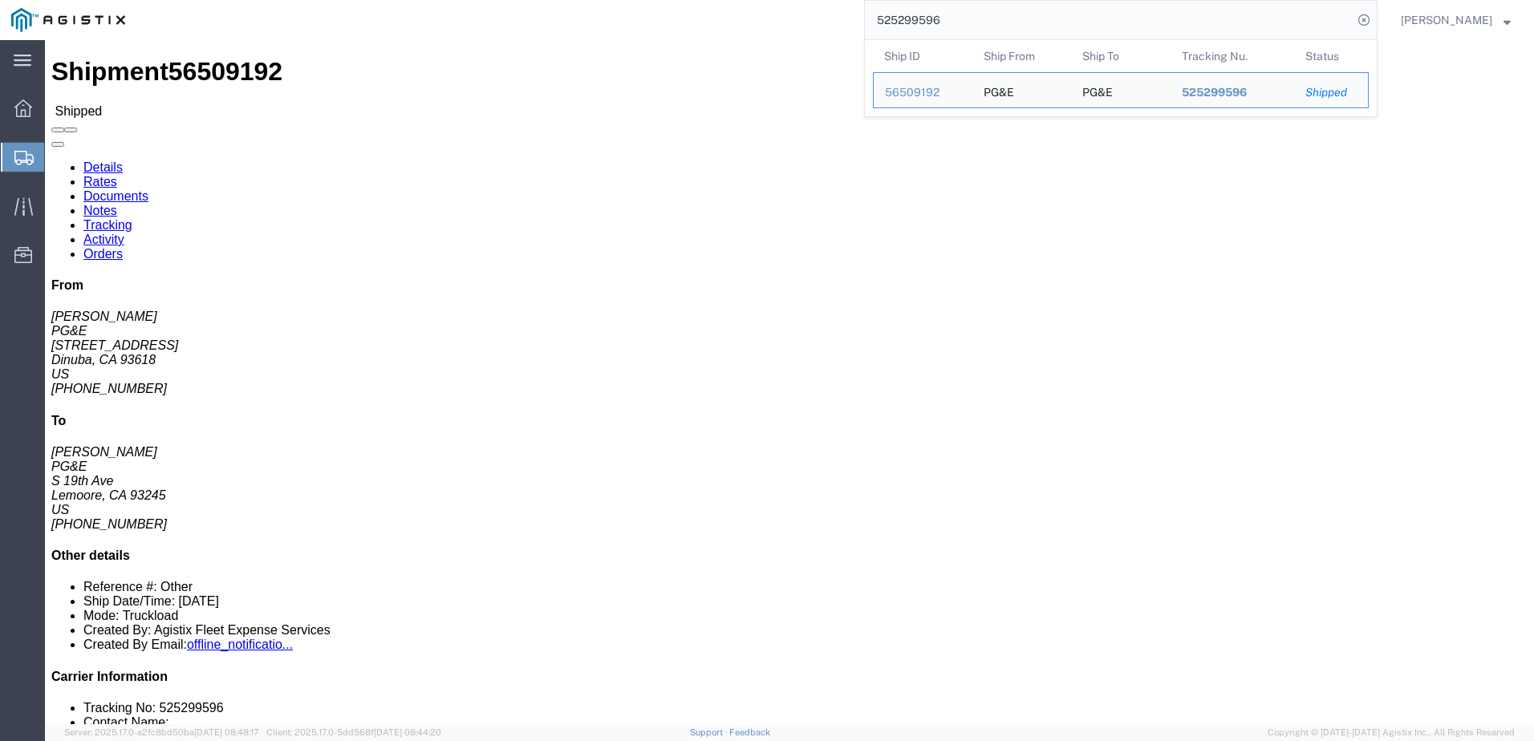
drag, startPoint x: 1043, startPoint y: 29, endPoint x: 924, endPoint y: 27, distance: 118.8
click at [864, 22] on div "525299596 Ship ID Ship From Ship To Tracking Nu. Status Ship ID 56509192 Ship F…" at bounding box center [756, 20] width 1241 height 40
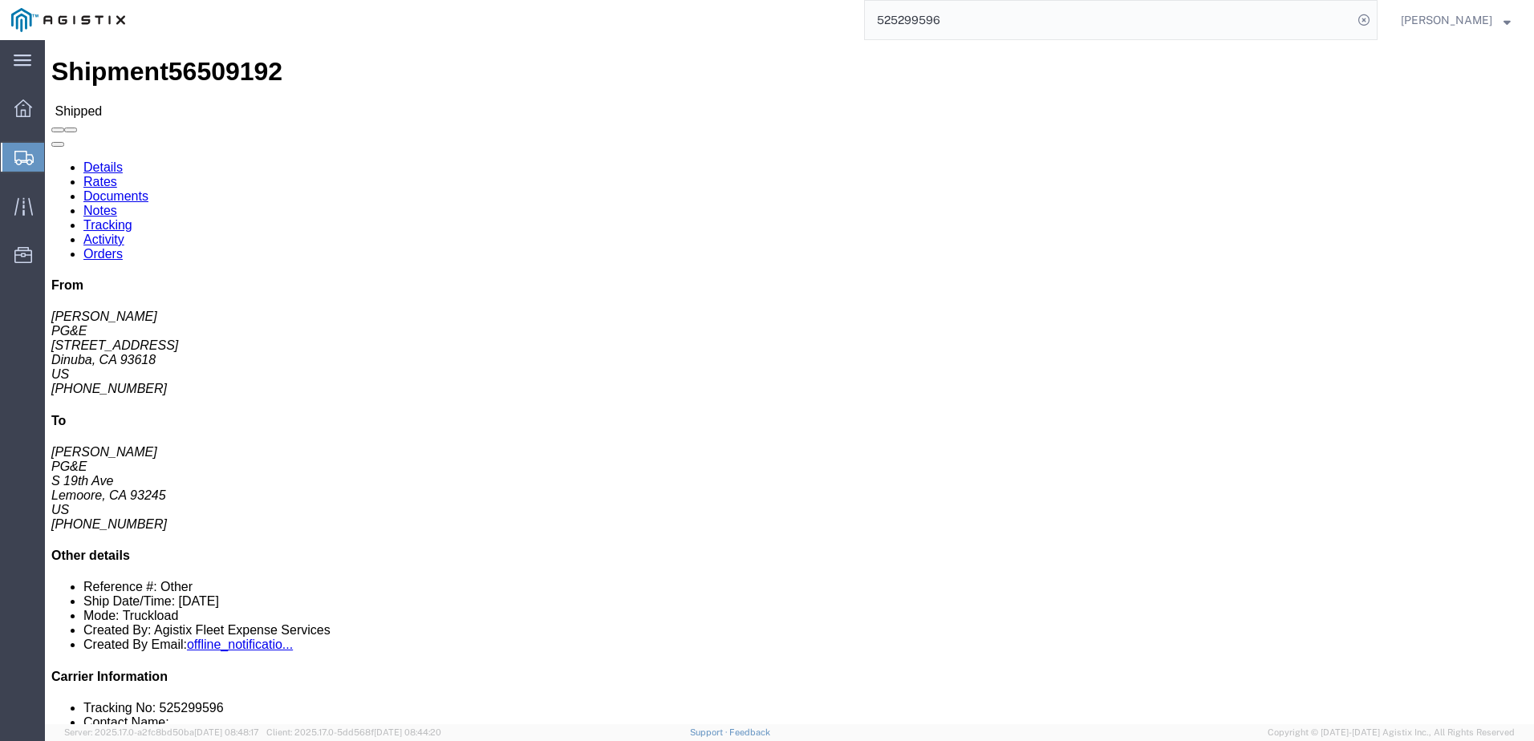
paste input "303842"
type input "525303842"
click span
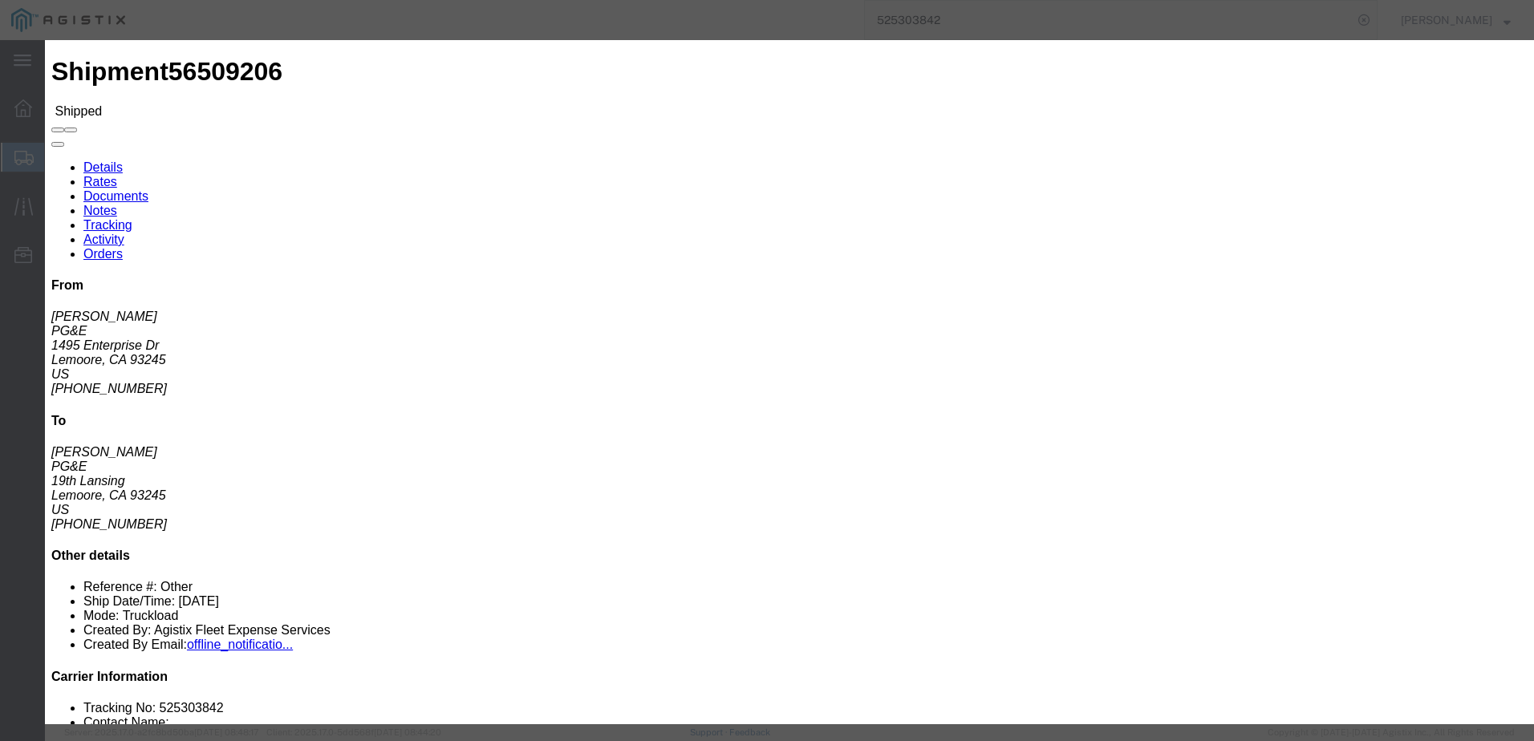
click input "text"
type input "[EMAIL_ADDRESS][DOMAIN_NAME]"
click input "PGE Fleet Bill Of Lading"
checkbox input "true"
click button "Send"
